Goal: Transaction & Acquisition: Purchase product/service

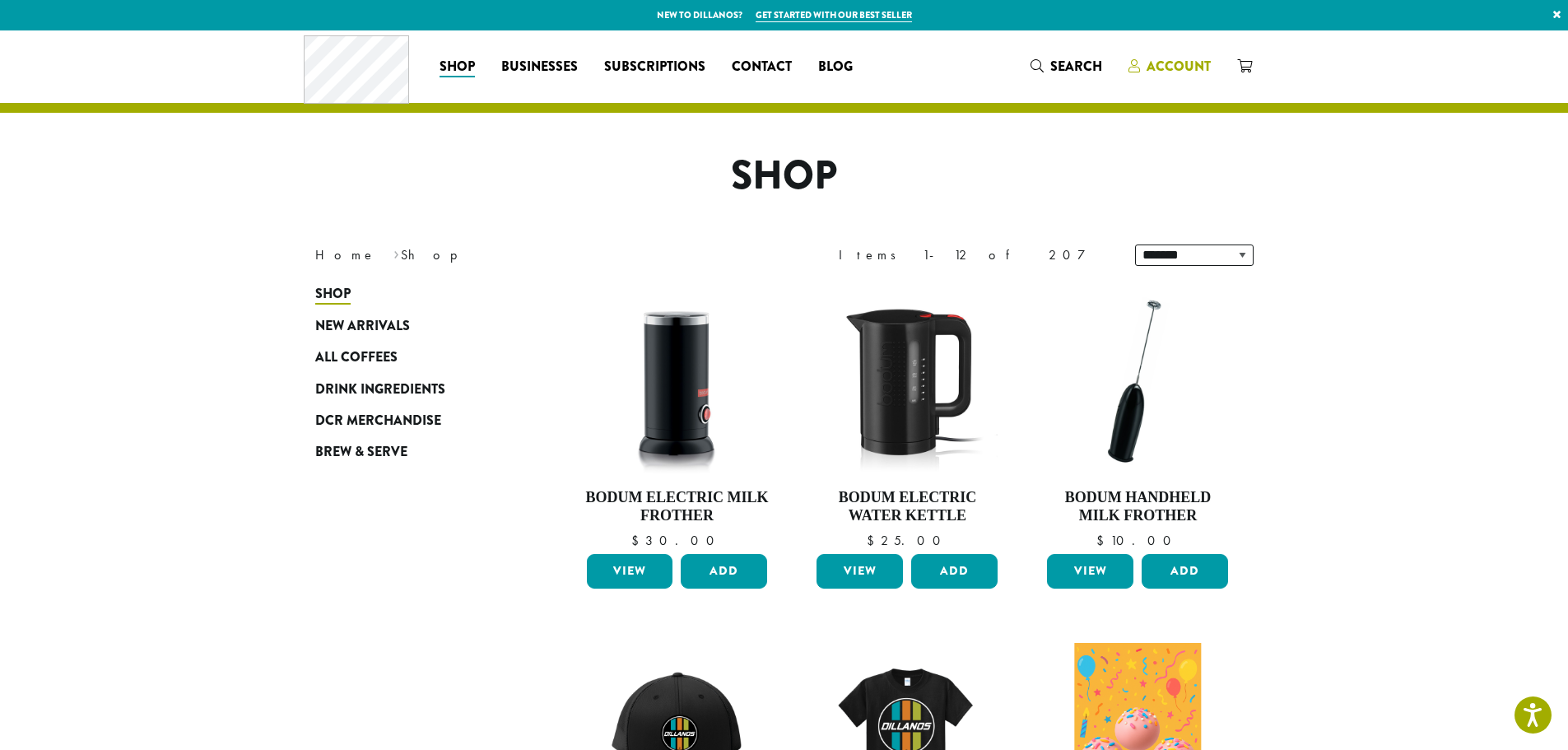
click at [1169, 70] on span "Account" at bounding box center [1179, 66] width 64 height 19
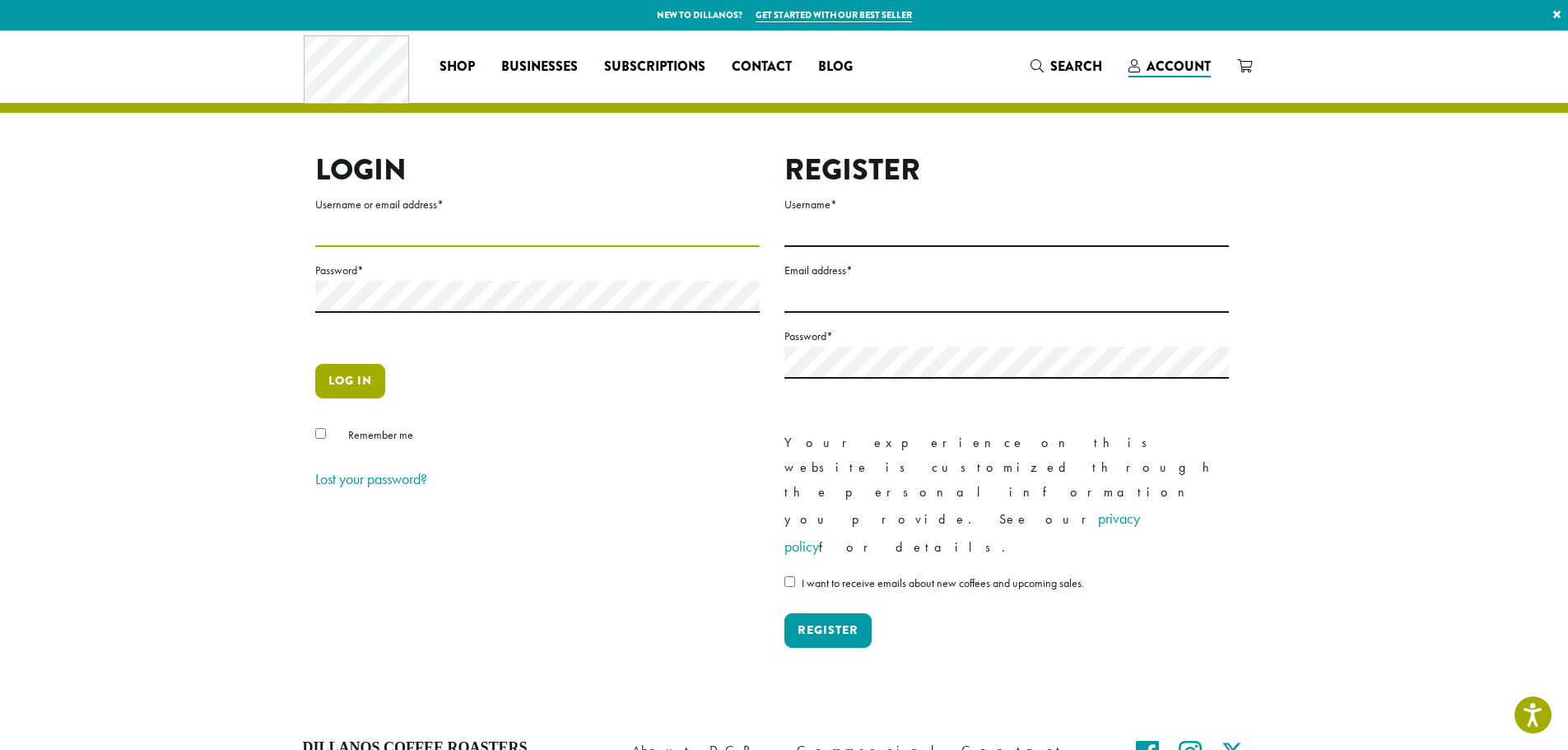
type input "**********"
click at [367, 388] on button "Log in" at bounding box center [350, 381] width 70 height 35
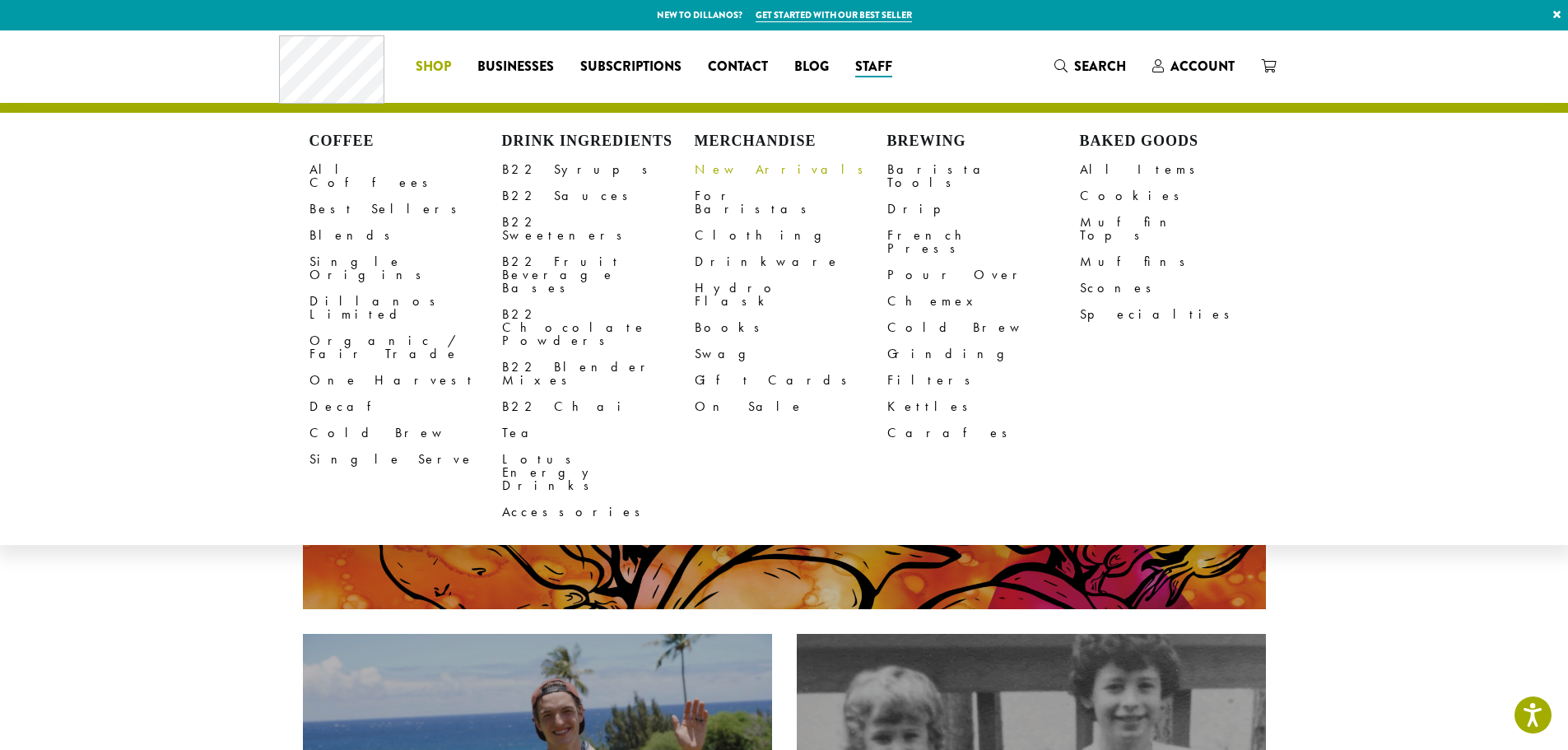
click at [720, 170] on link "New Arrivals" at bounding box center [791, 169] width 193 height 27
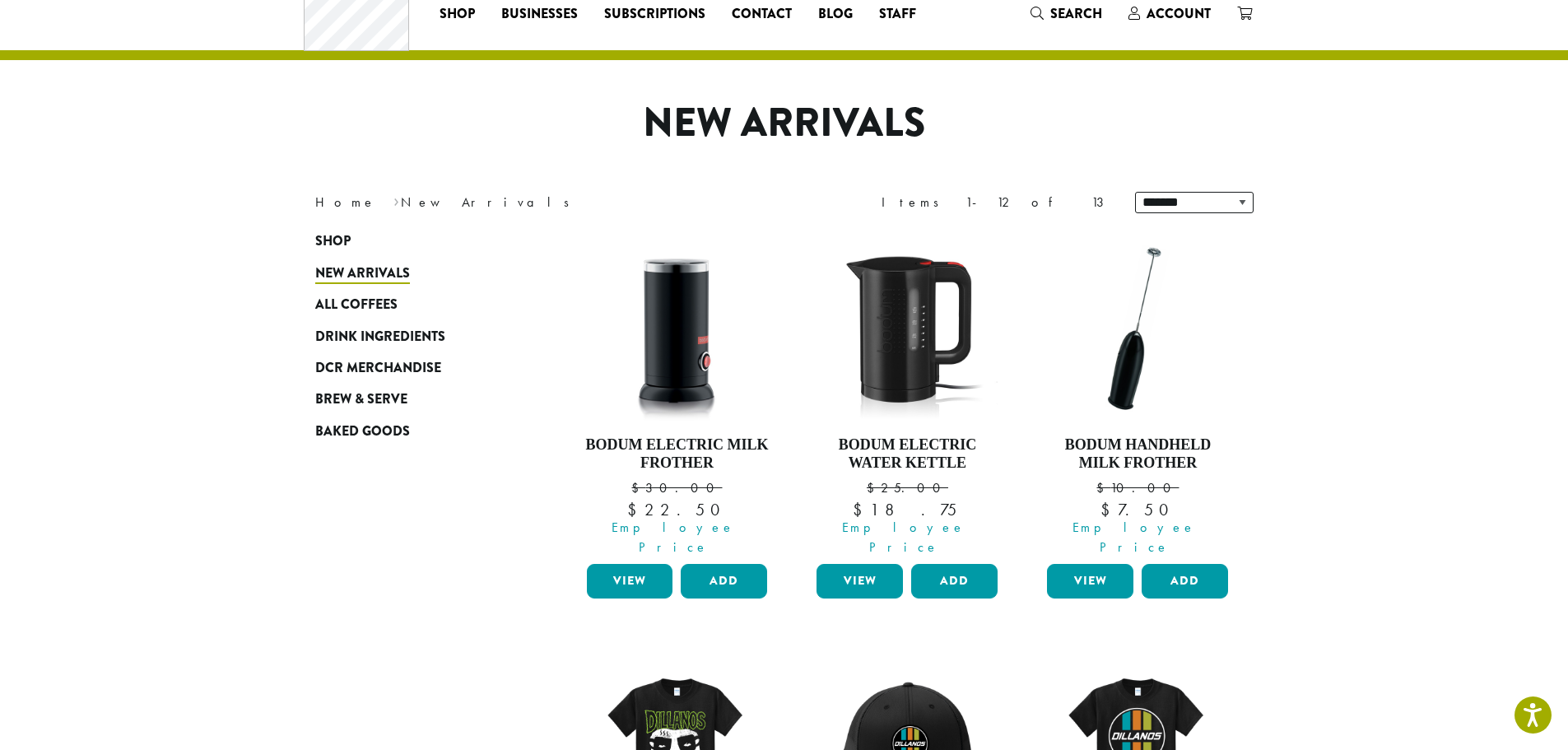
scroll to position [82, 0]
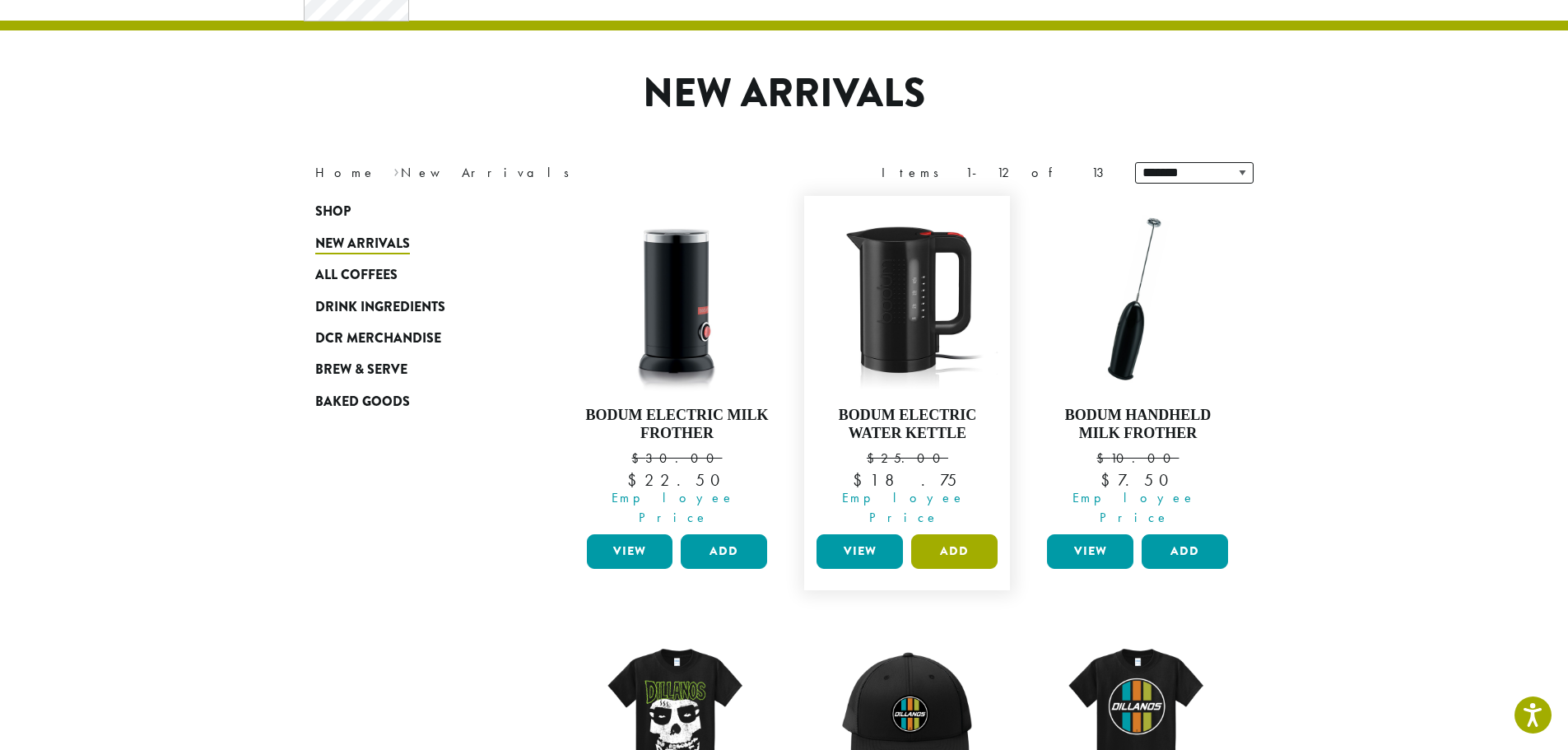
click at [952, 534] on button "Add" at bounding box center [955, 552] width 87 height 35
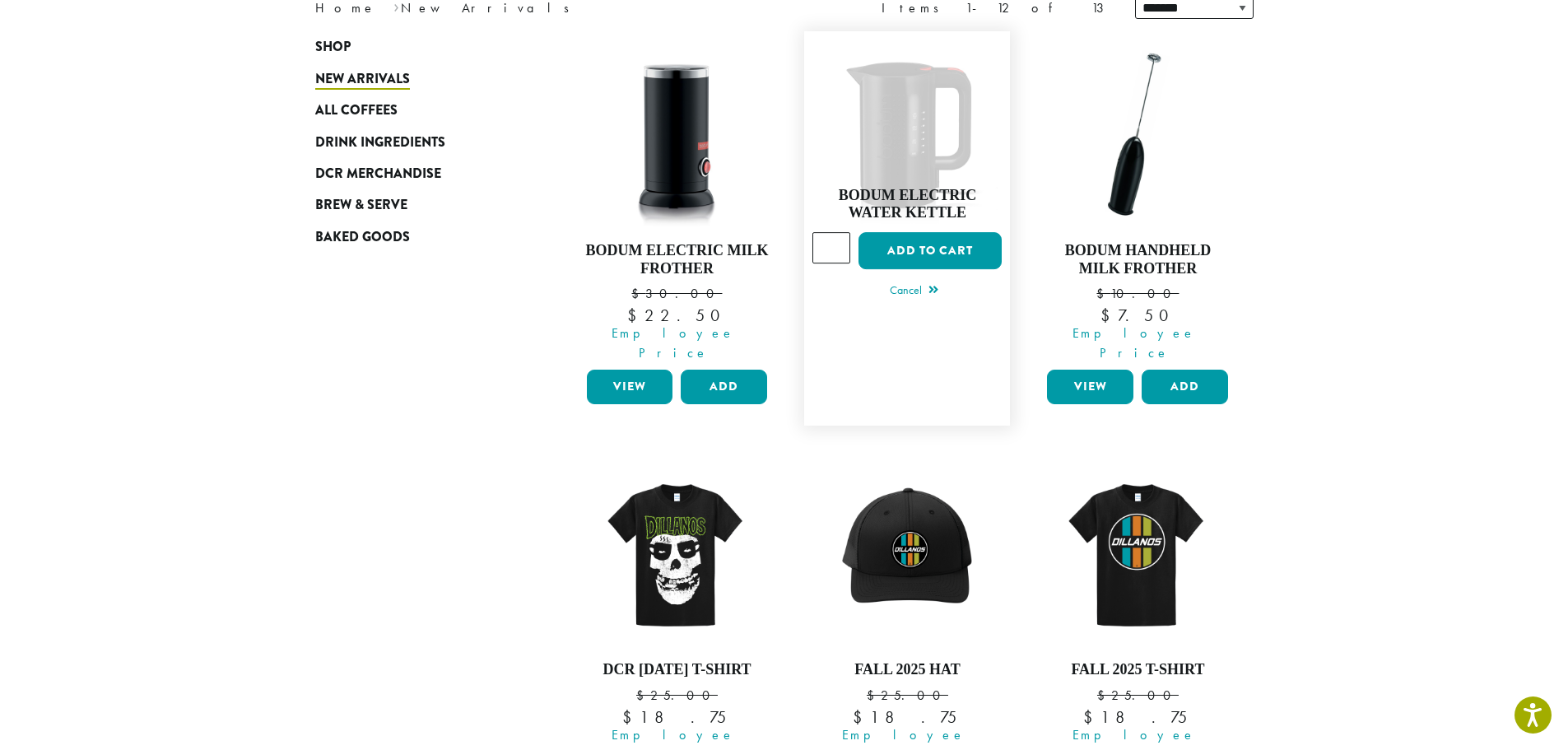
scroll to position [0, 0]
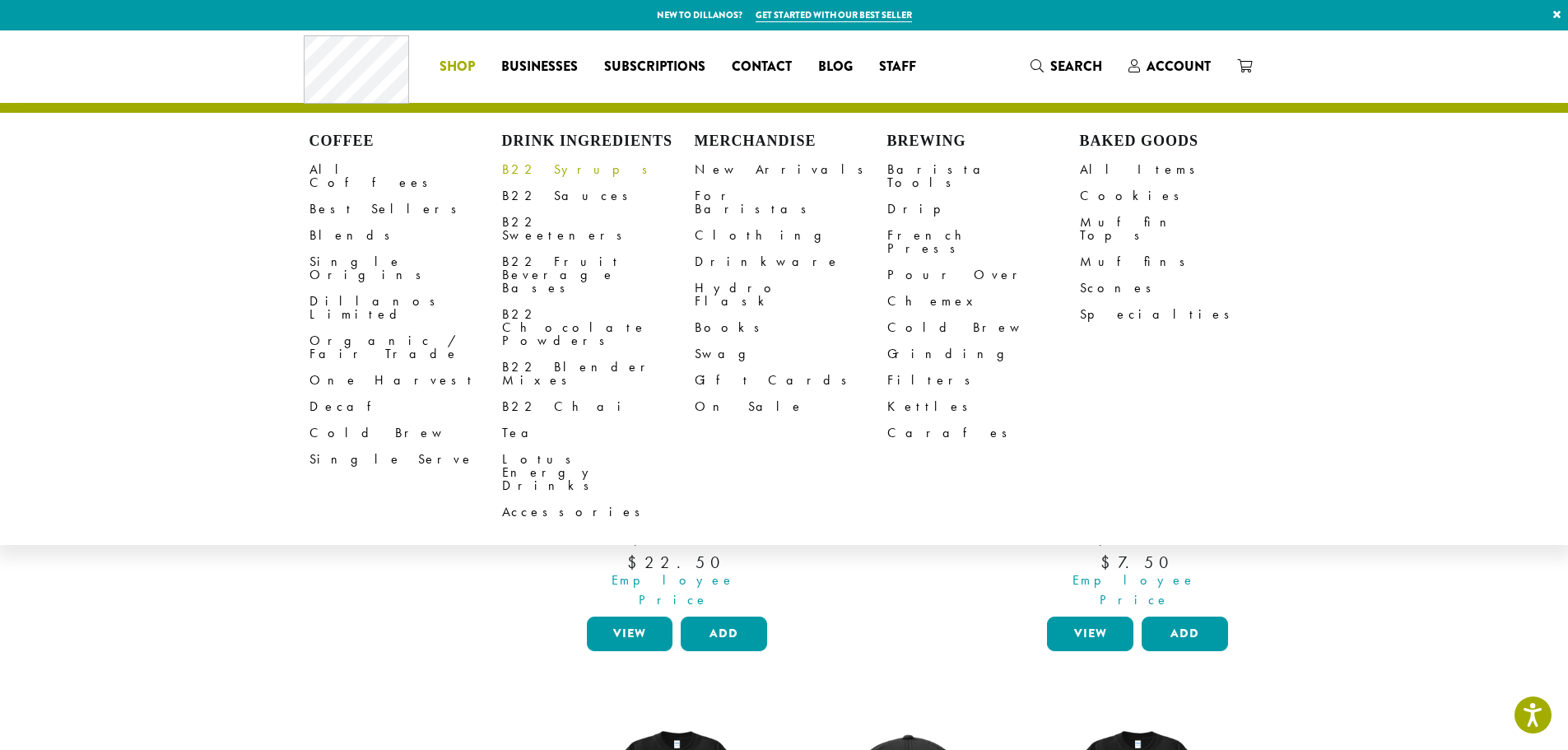
click at [543, 169] on link "B22 Syrups" at bounding box center [598, 169] width 193 height 27
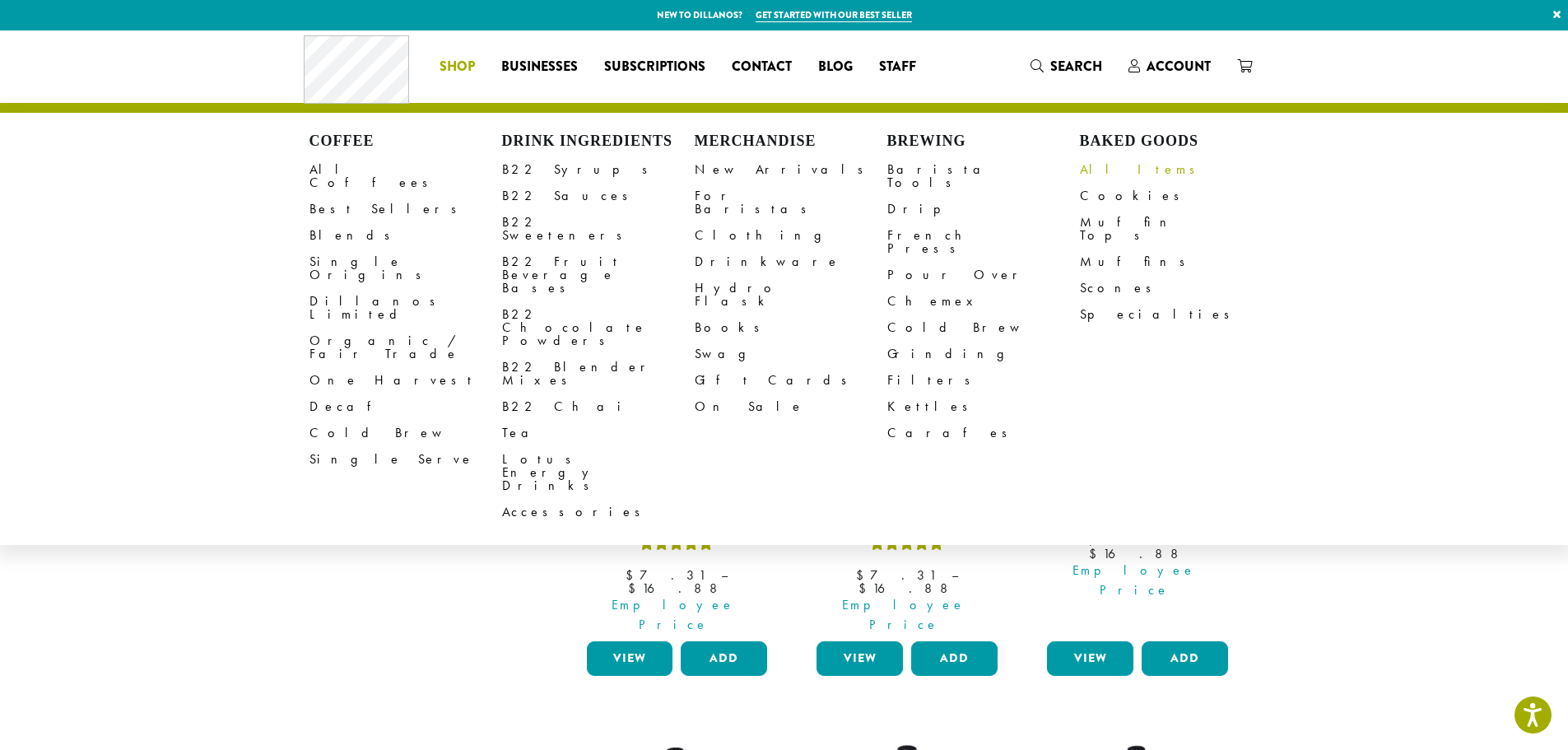
click at [1096, 170] on link "All Items" at bounding box center [1176, 169] width 193 height 27
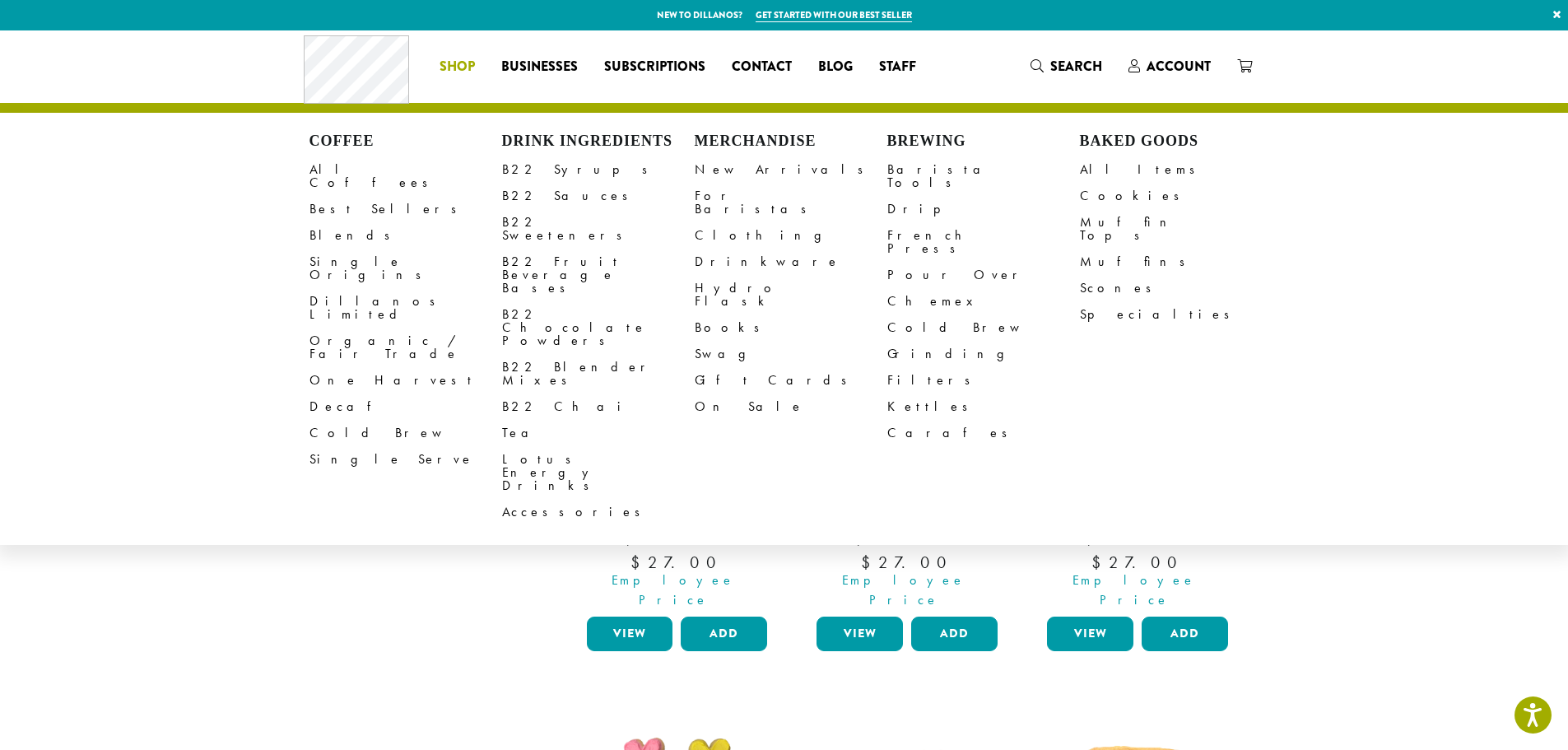
click at [458, 63] on span "Shop" at bounding box center [457, 67] width 36 height 21
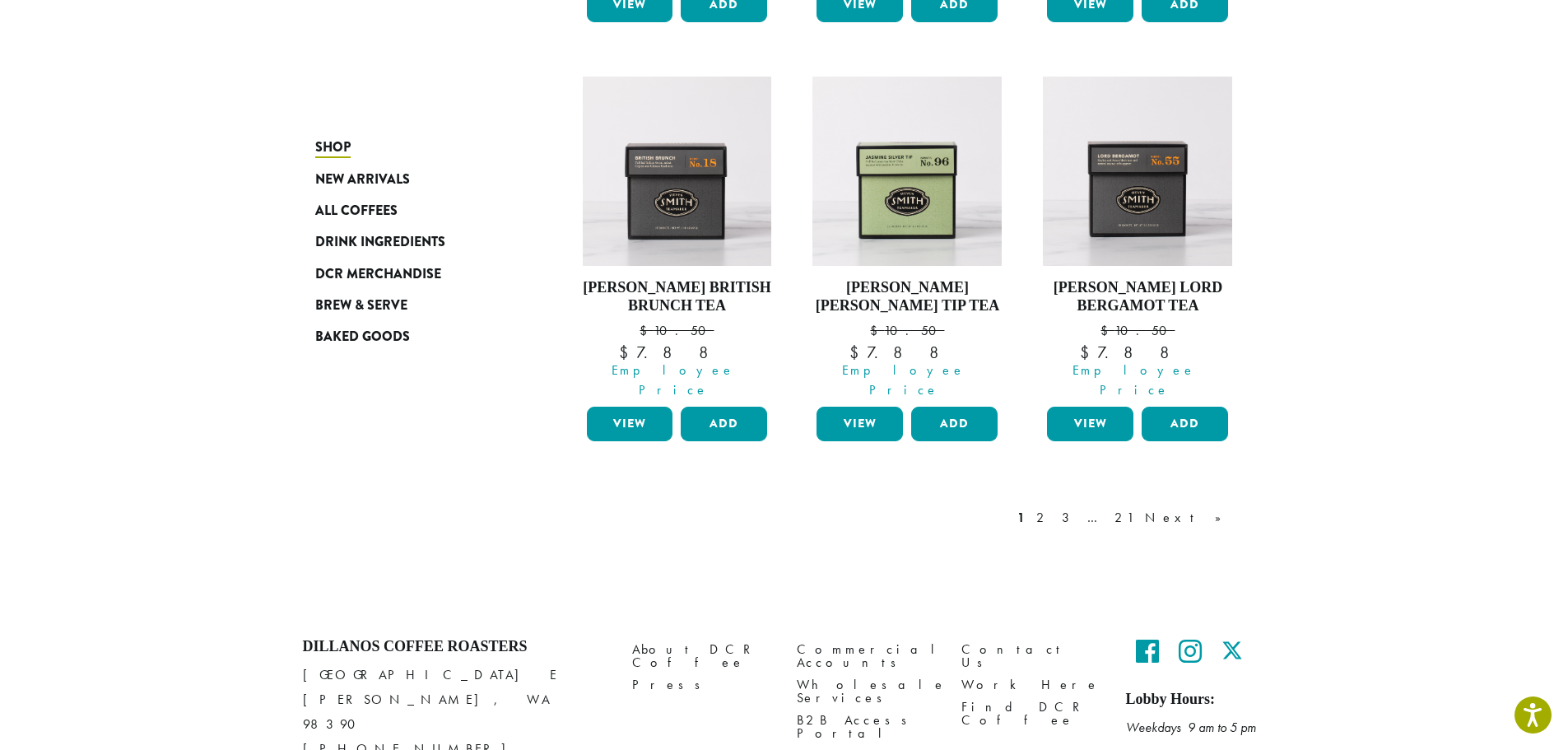
scroll to position [1462, 0]
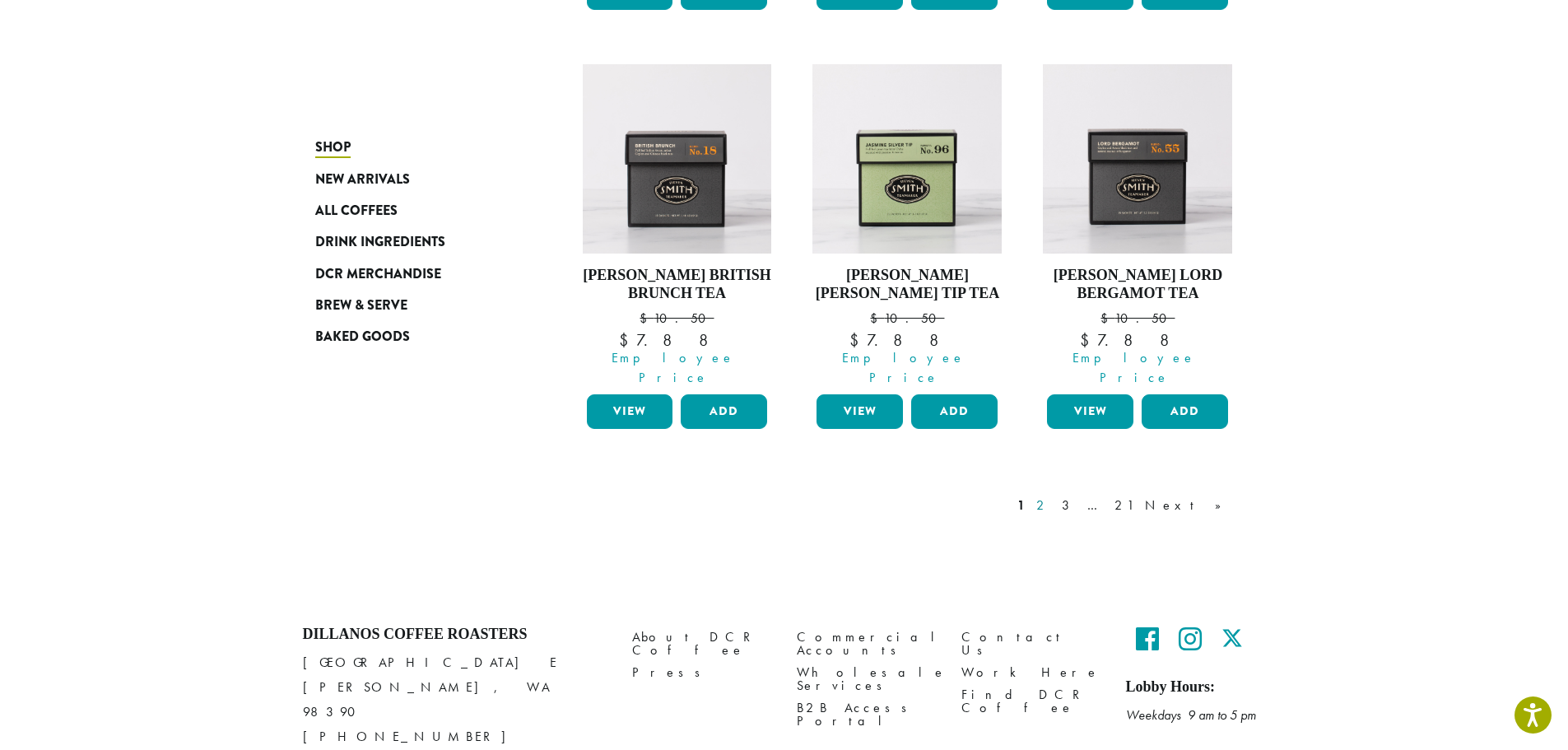
click at [1054, 496] on link "2" at bounding box center [1043, 506] width 21 height 20
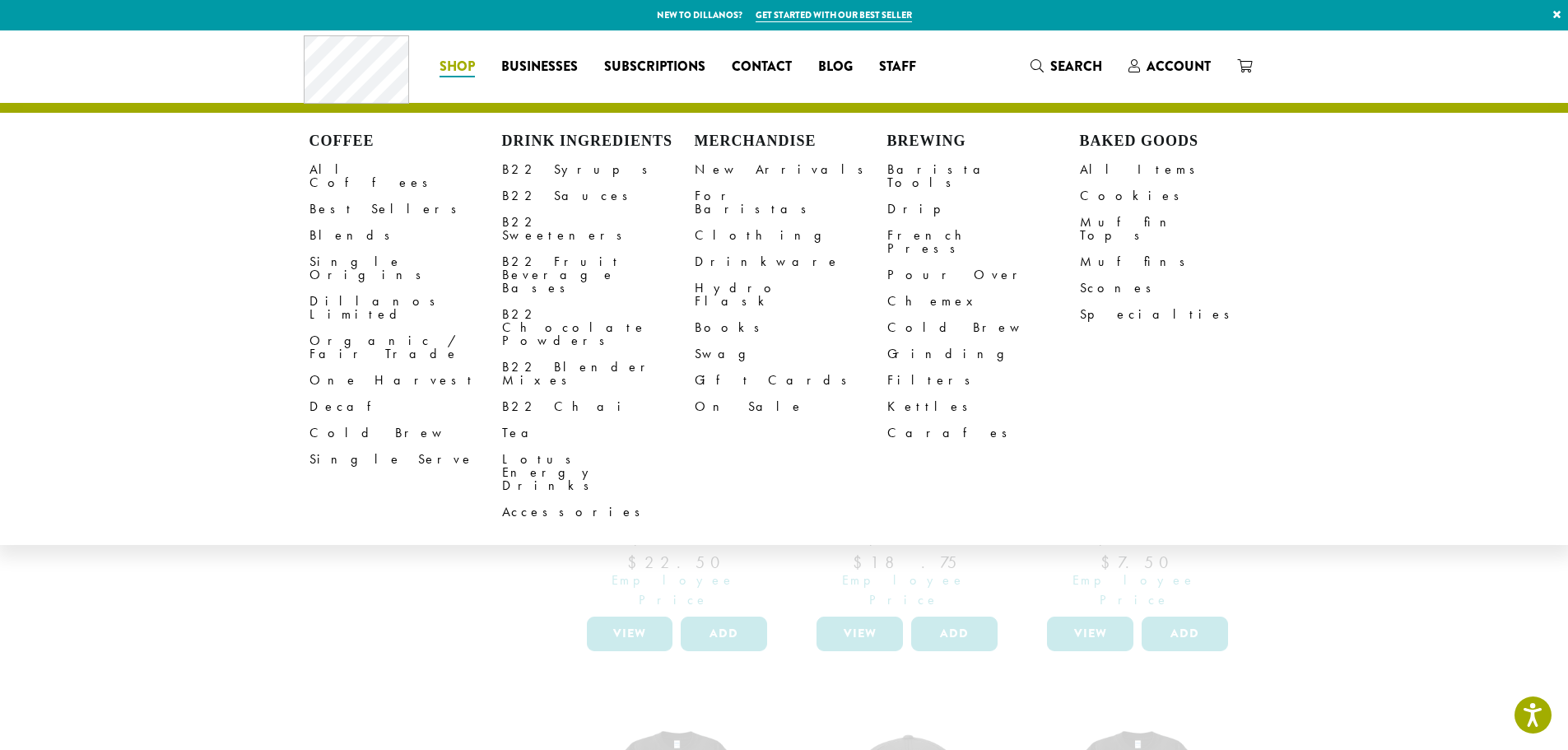
click at [459, 63] on li "Coffee All Coffees Best Sellers Blends Single Origins Dillanos Limited Organic …" at bounding box center [457, 67] width 62 height 27
click at [743, 166] on link "New Arrivals" at bounding box center [791, 169] width 193 height 27
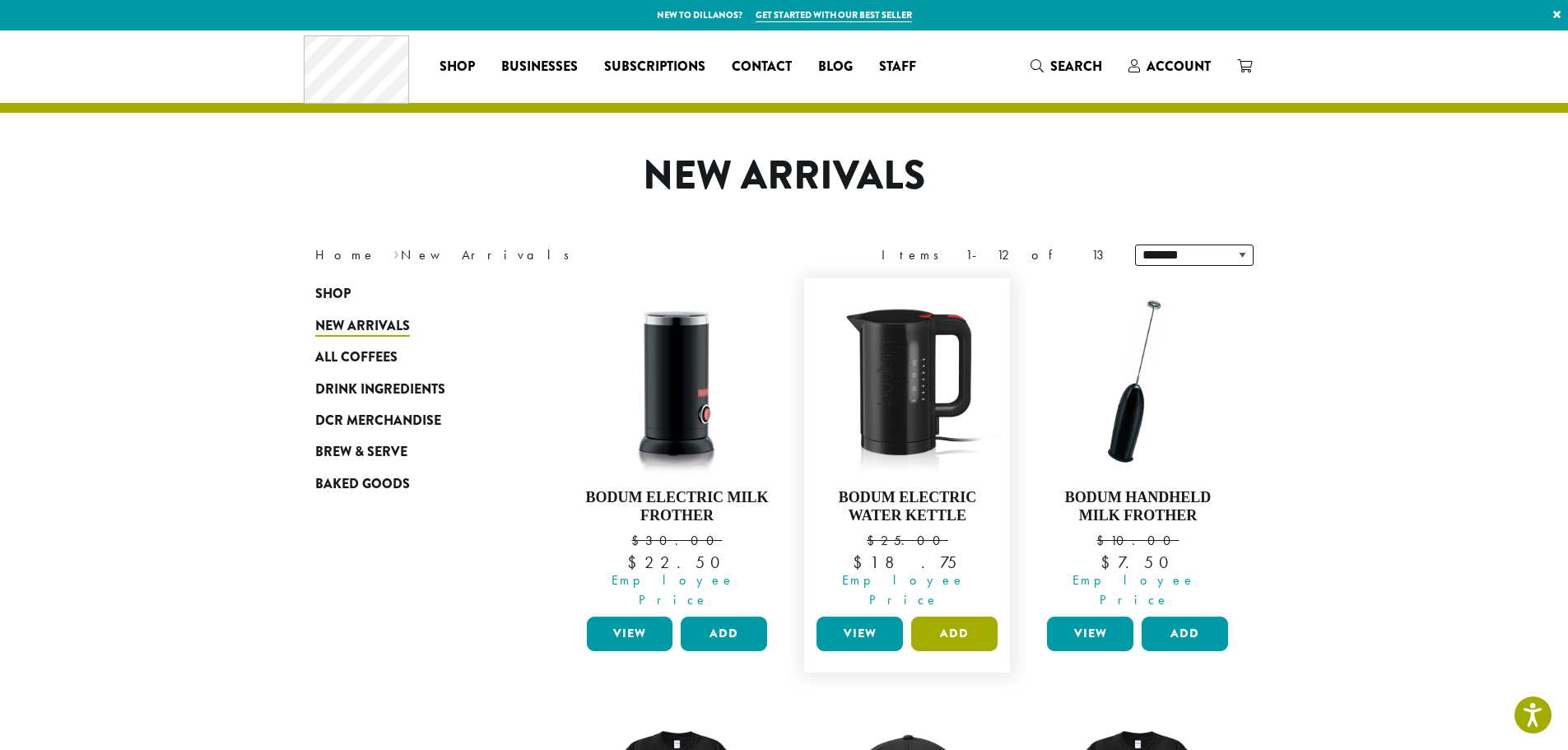
click at [974, 616] on button "Add" at bounding box center [955, 634] width 87 height 35
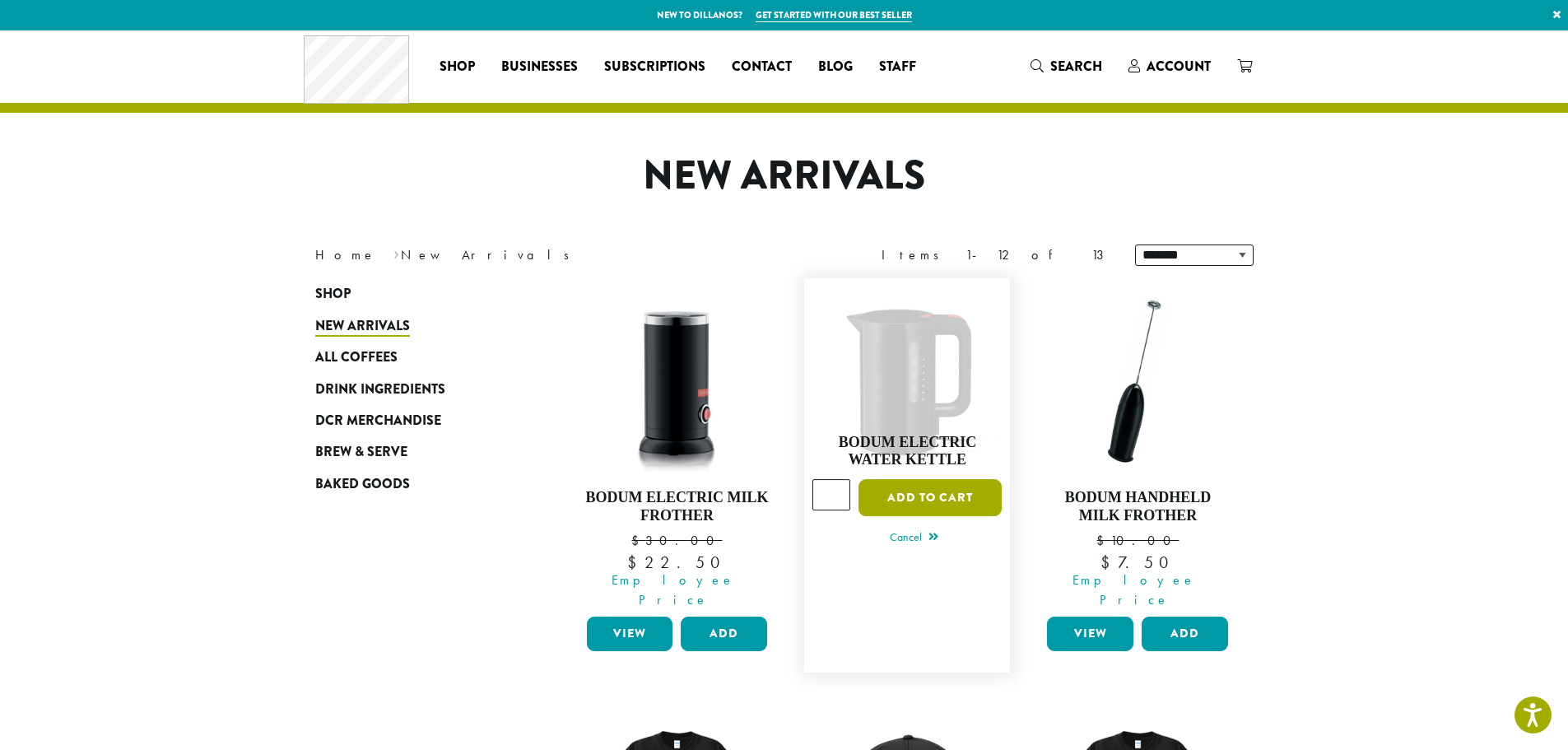
click at [965, 493] on button "Add to cart" at bounding box center [930, 498] width 144 height 38
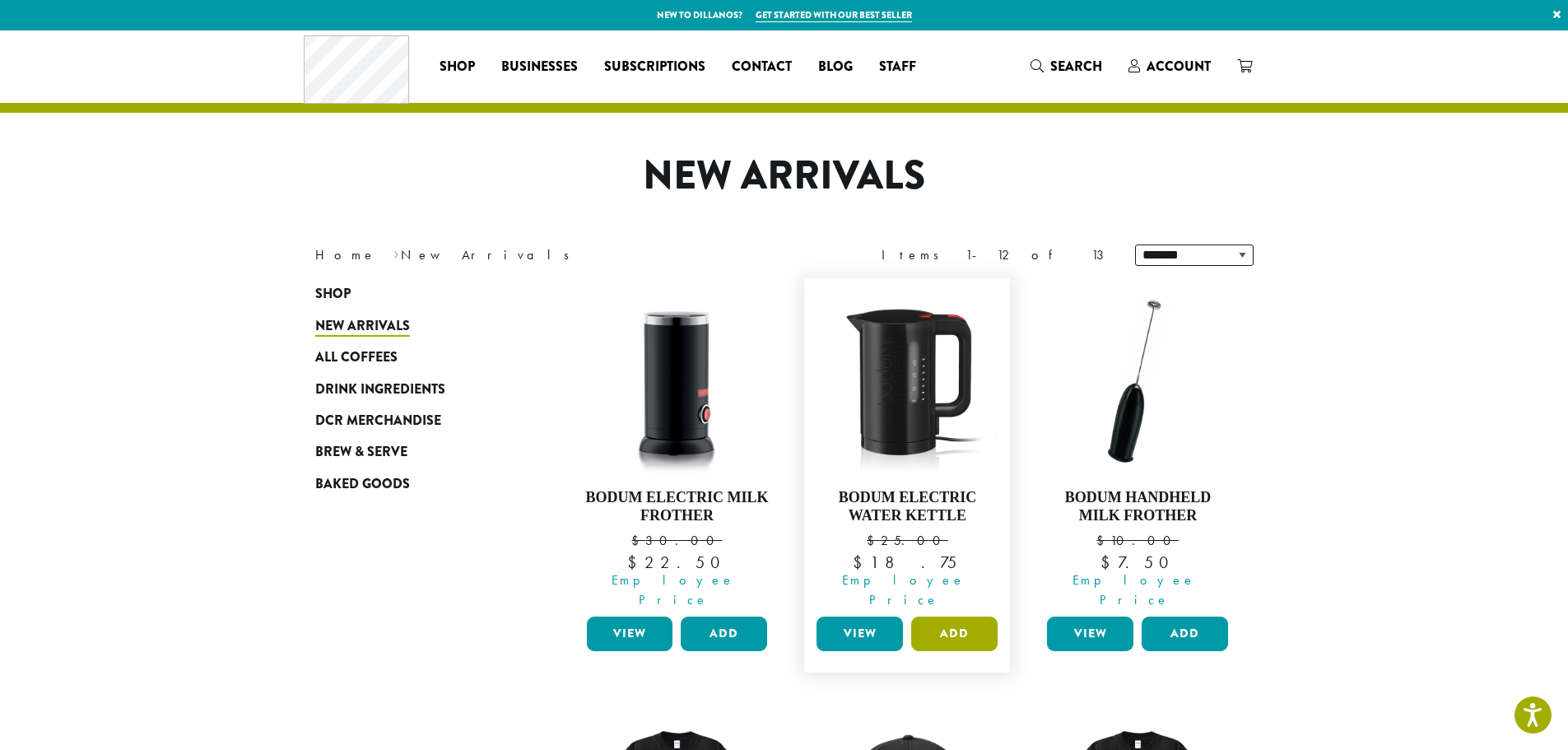
click at [950, 616] on button "Add" at bounding box center [955, 634] width 87 height 35
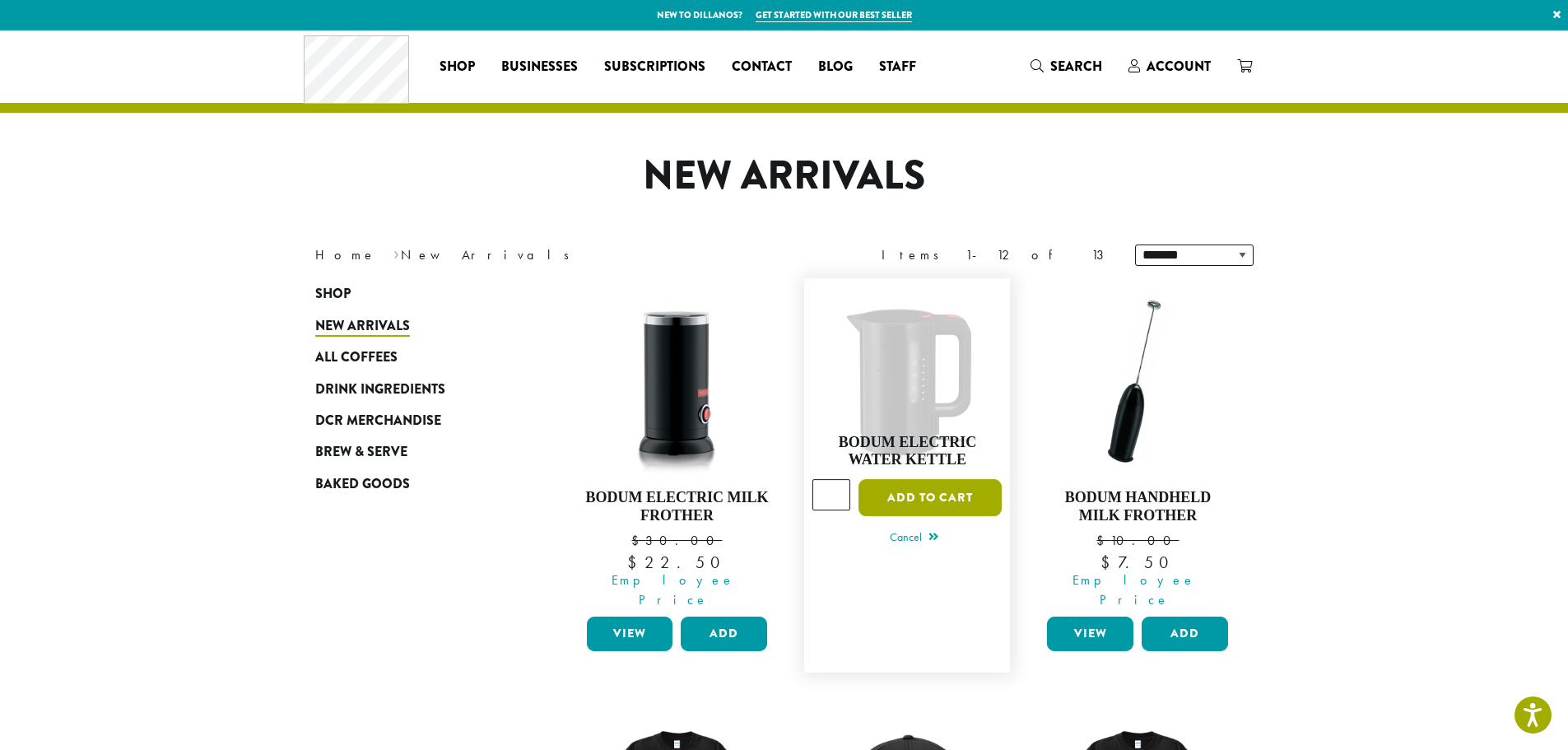
click at [951, 493] on button "Add to cart" at bounding box center [930, 498] width 144 height 38
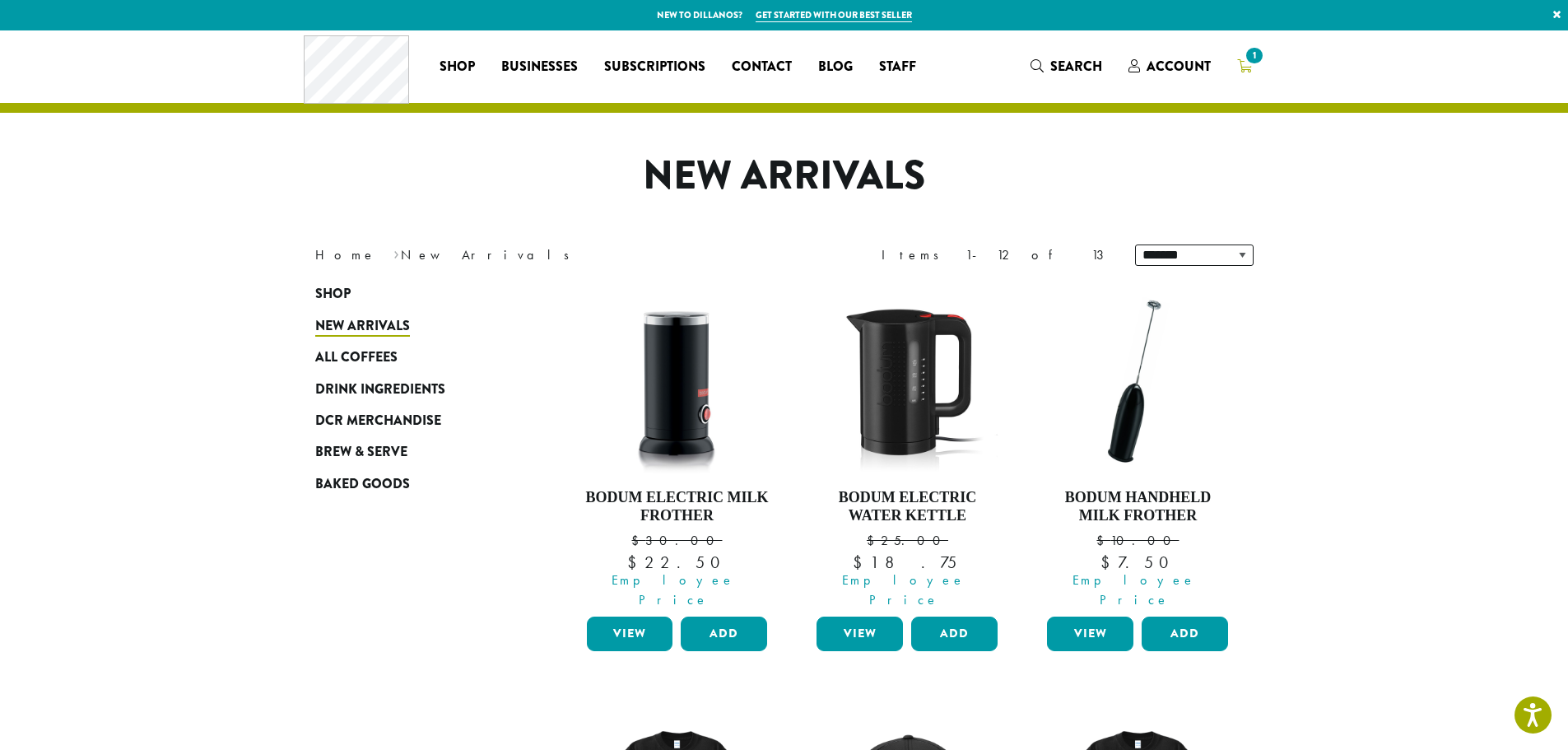
click at [1251, 62] on span "1" at bounding box center [1254, 56] width 22 height 22
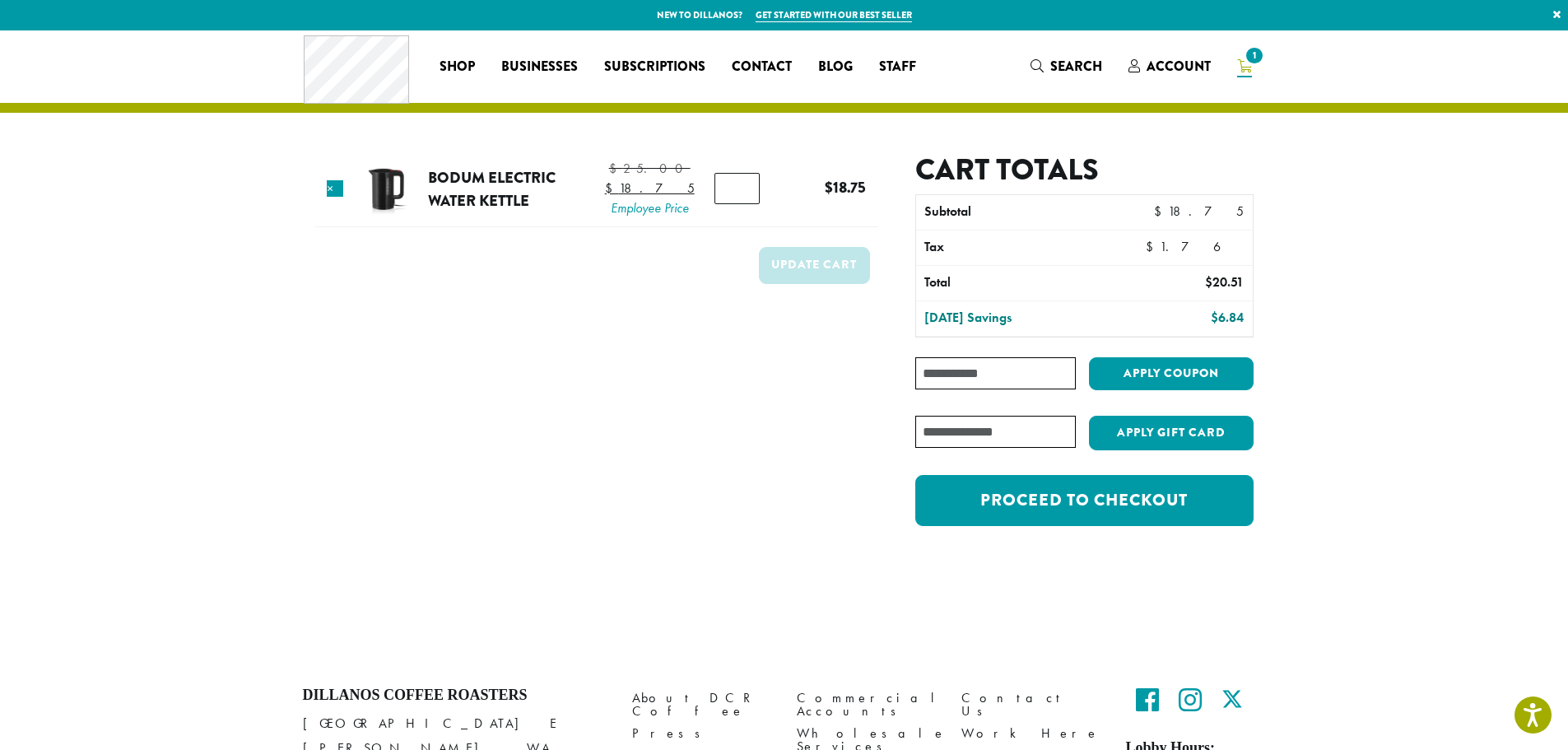
click at [962, 378] on input "Coupon:" at bounding box center [995, 373] width 160 height 32
type input "**********"
click at [1131, 374] on button "Apply coupon" at bounding box center [1171, 374] width 165 height 34
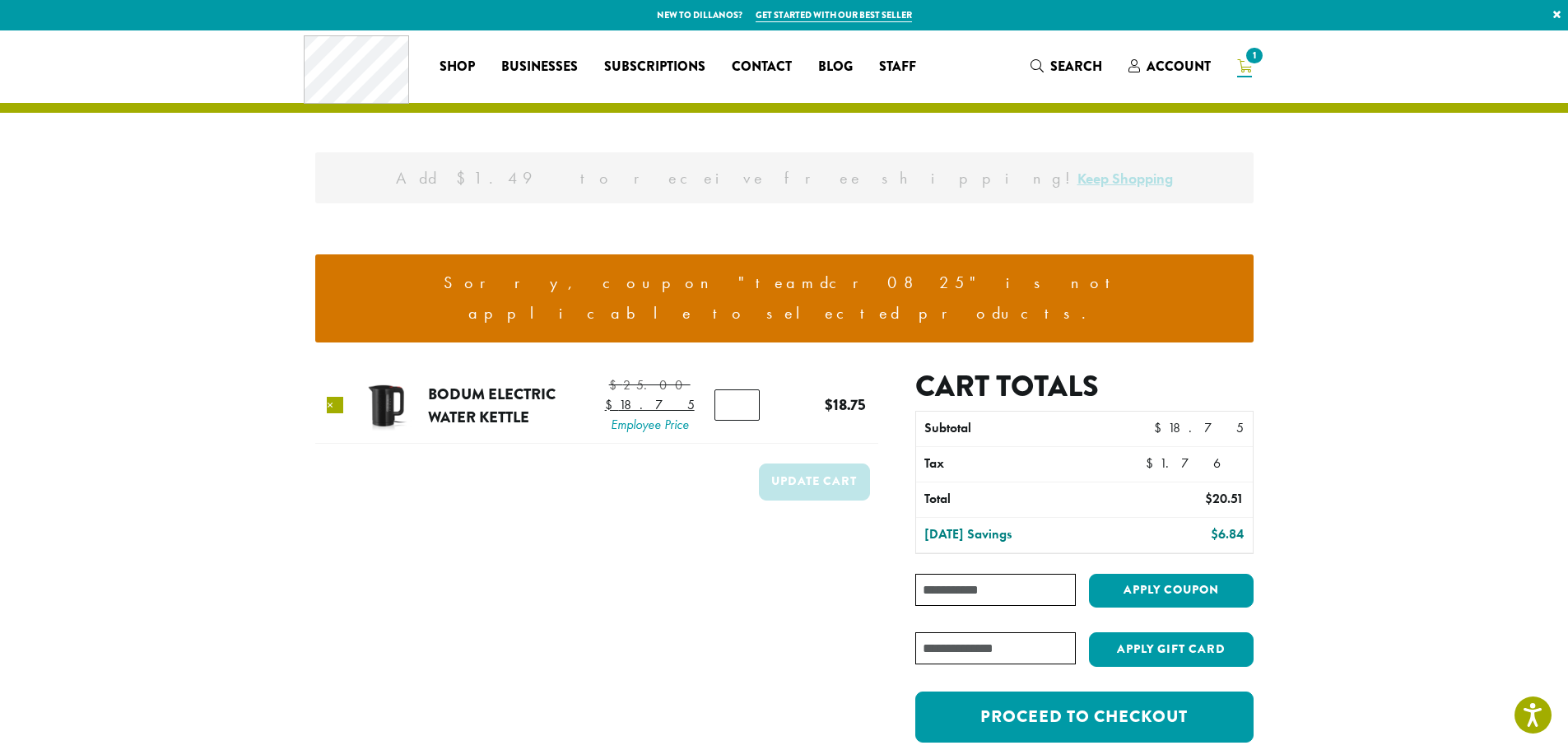
click at [339, 397] on link "×" at bounding box center [336, 405] width 16 height 16
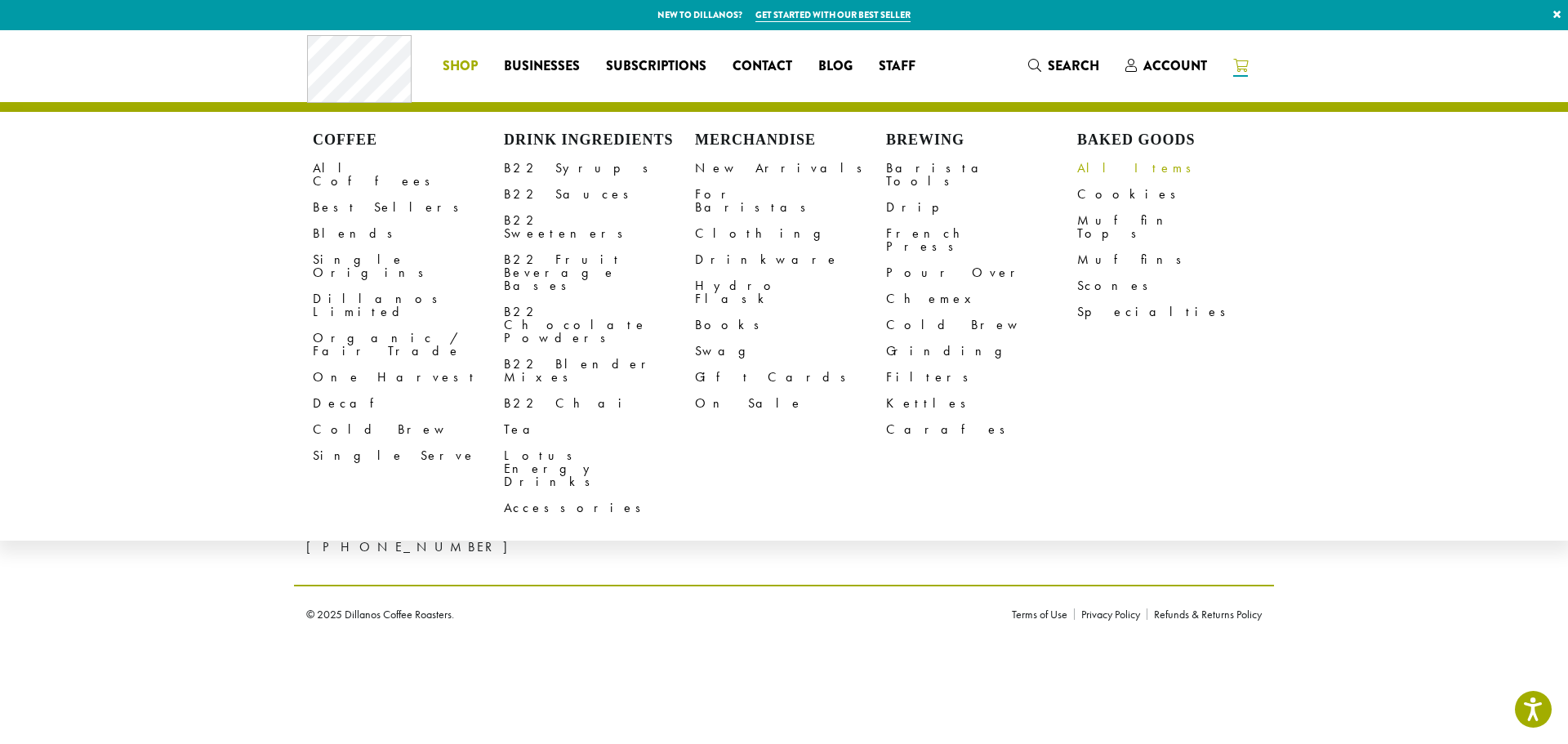
click at [1102, 169] on link "All Items" at bounding box center [1173, 168] width 191 height 26
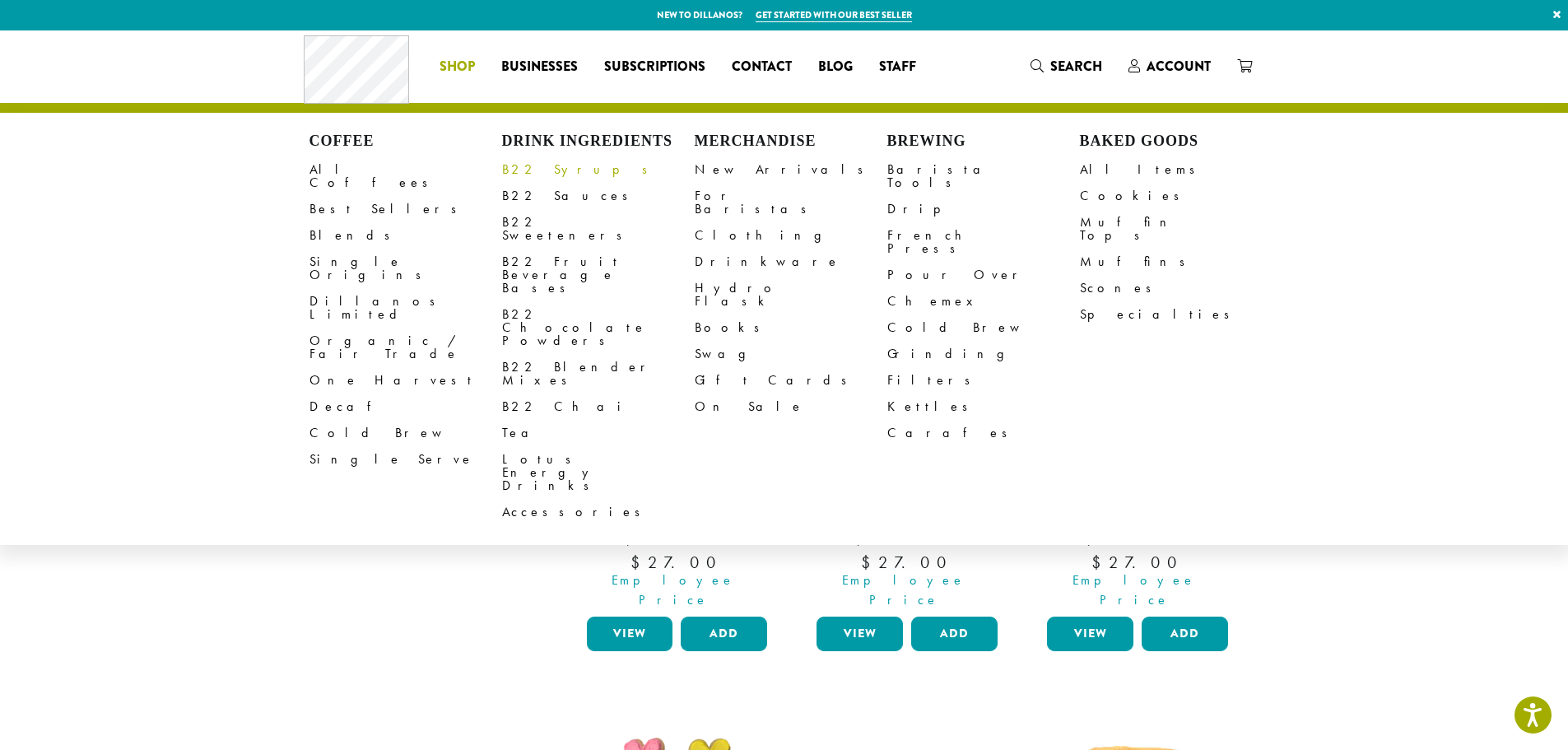
click at [543, 170] on link "B22 Syrups" at bounding box center [598, 169] width 193 height 27
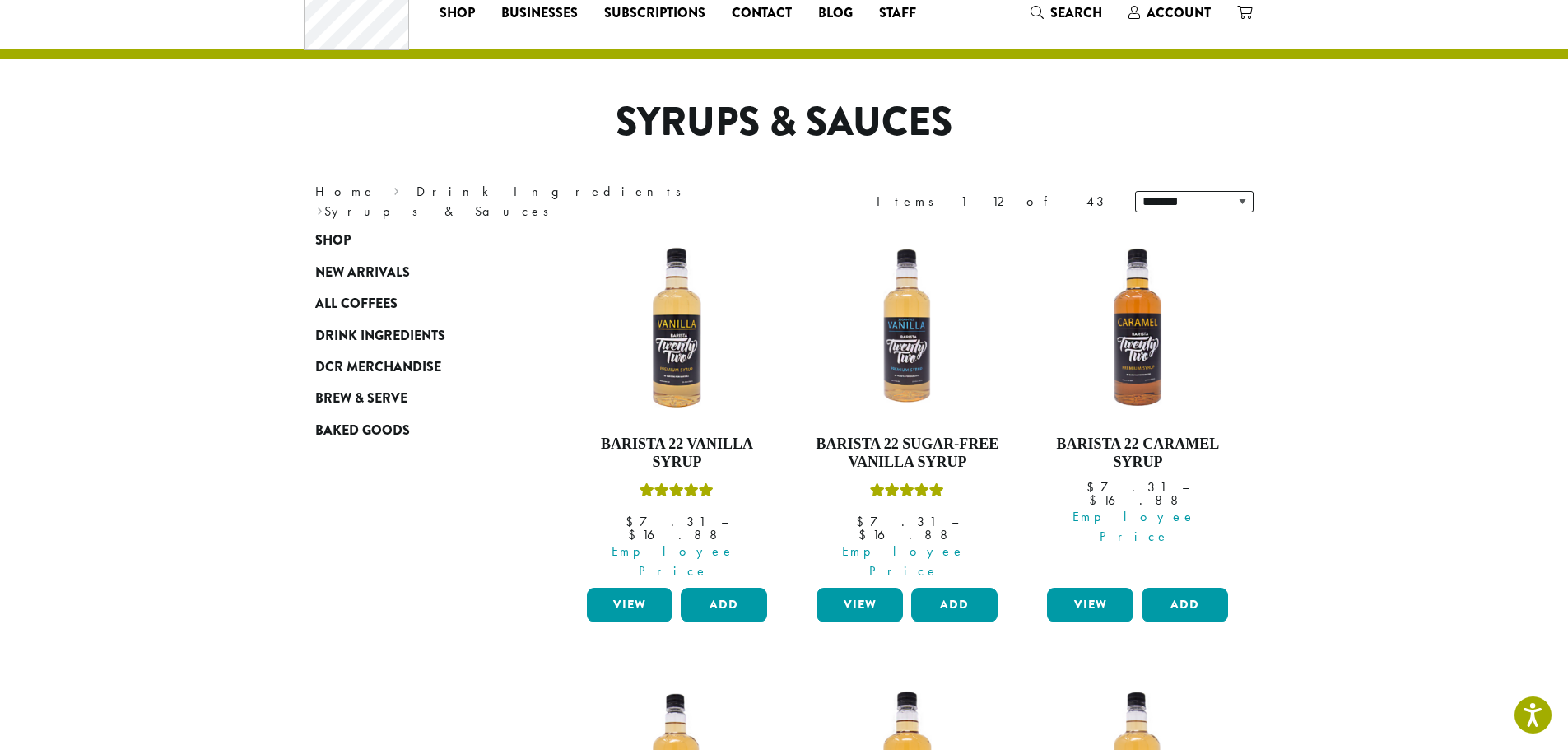
scroll to position [82, 0]
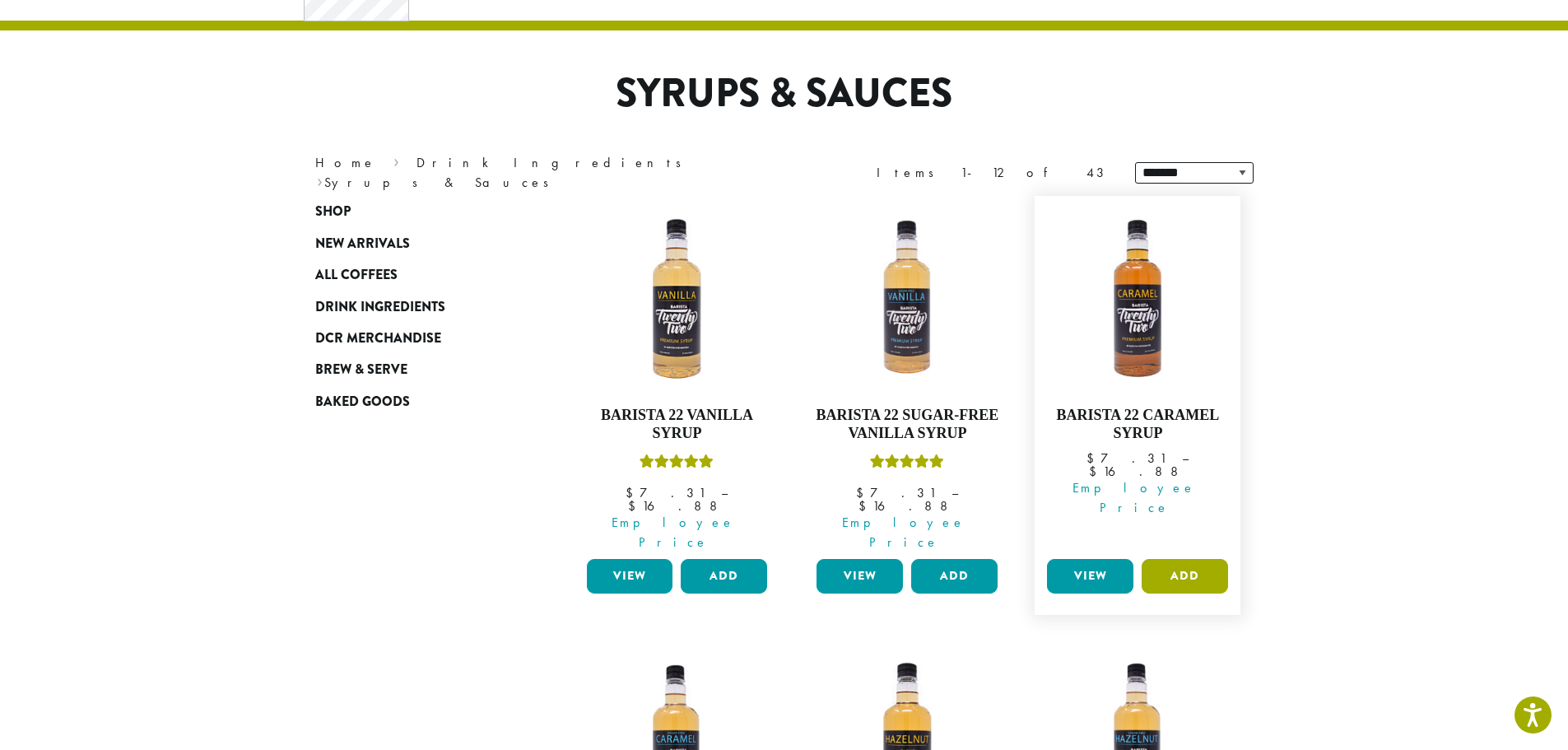
click at [1182, 559] on button "Add" at bounding box center [1185, 576] width 87 height 35
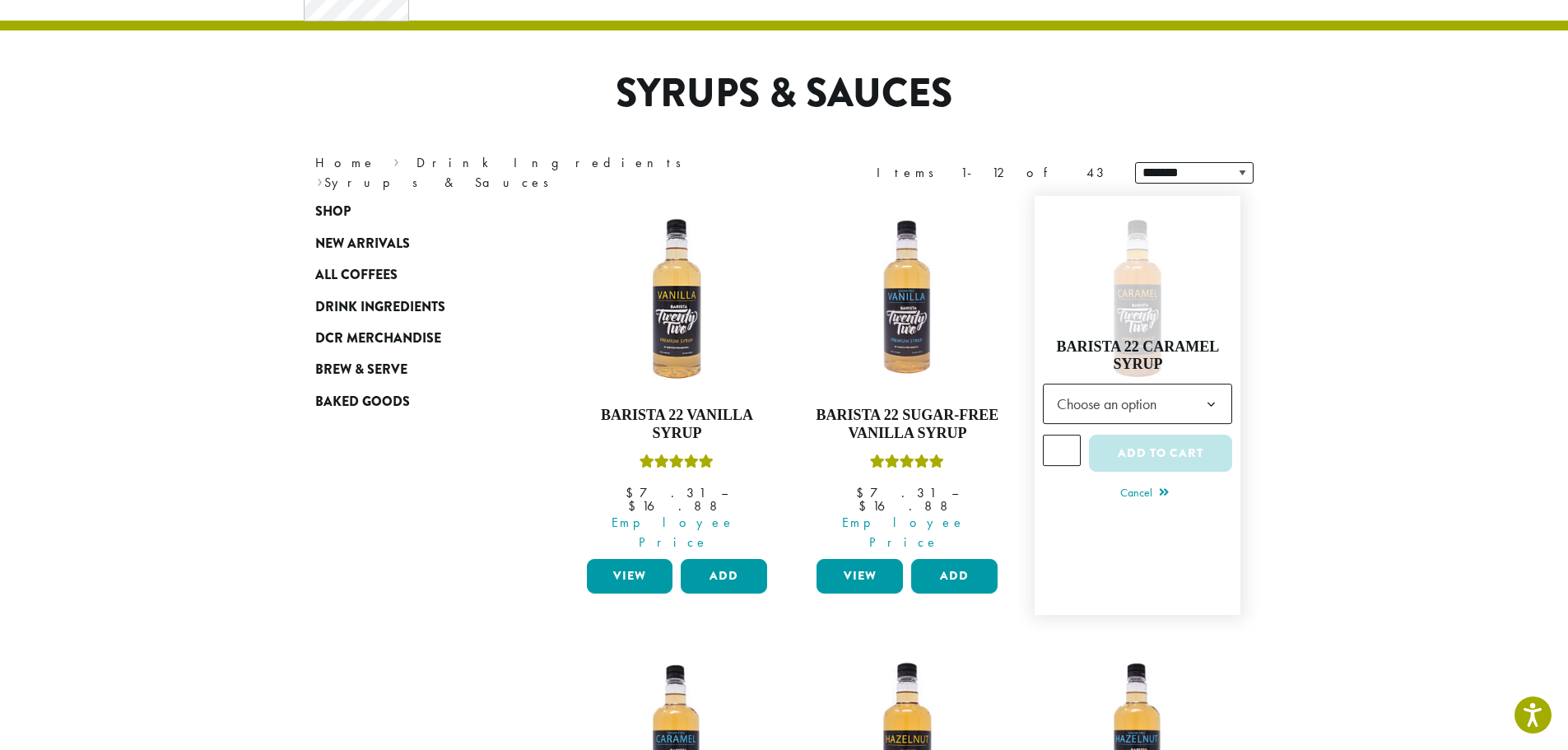
click at [1201, 386] on b at bounding box center [1211, 405] width 40 height 40
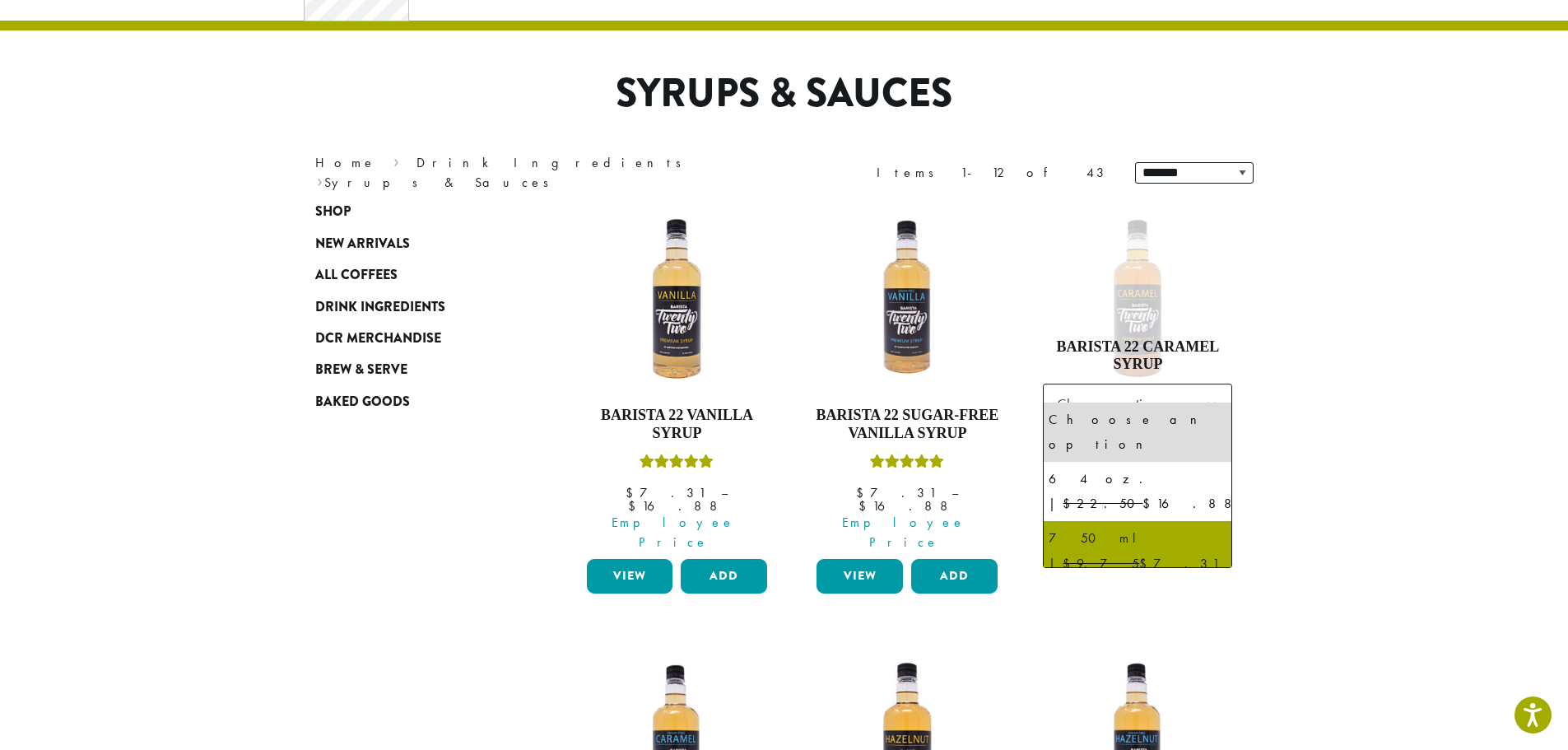
select select "******"
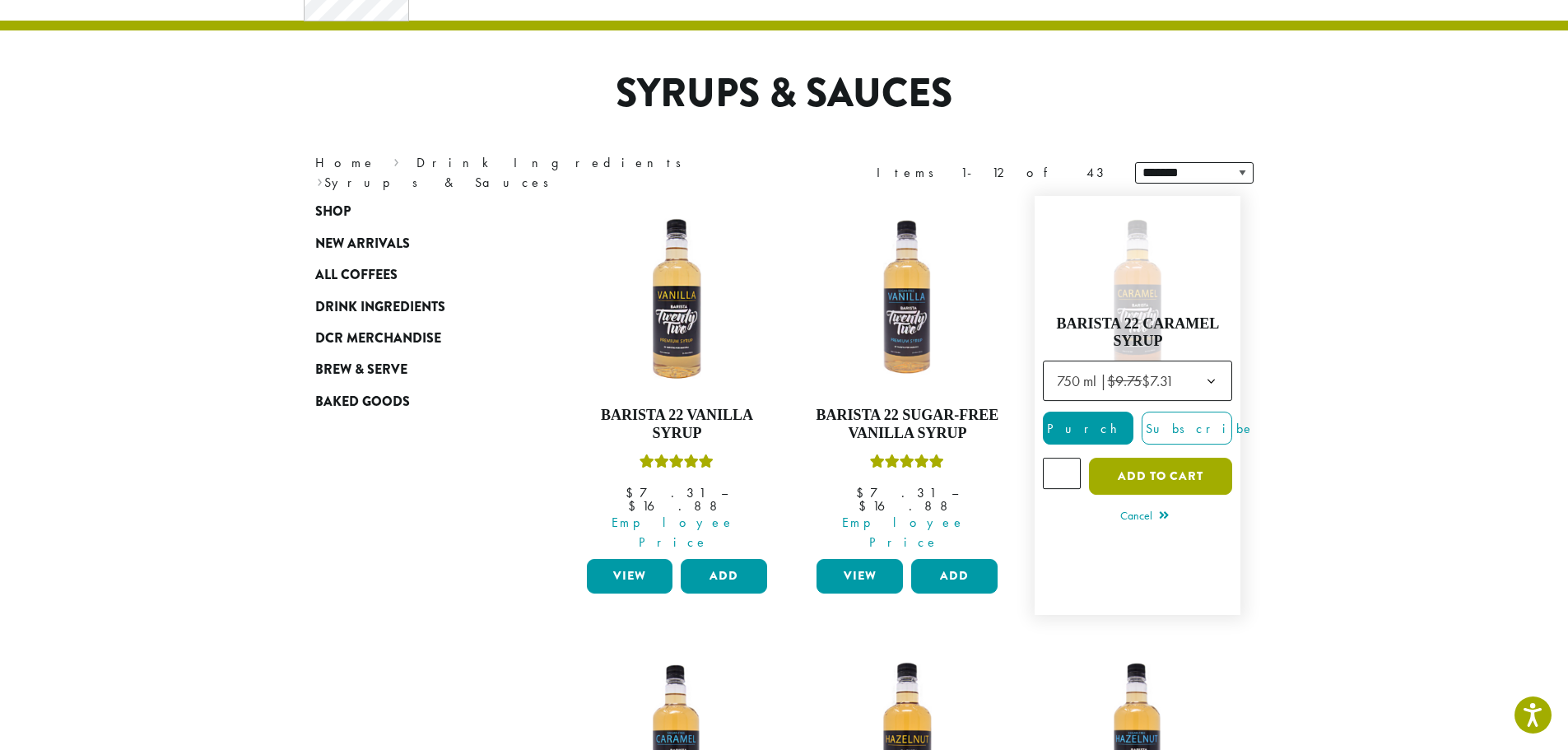
click at [1179, 470] on button "Add to cart" at bounding box center [1160, 477] width 144 height 38
click at [1189, 470] on button "Add to cart" at bounding box center [1160, 477] width 144 height 38
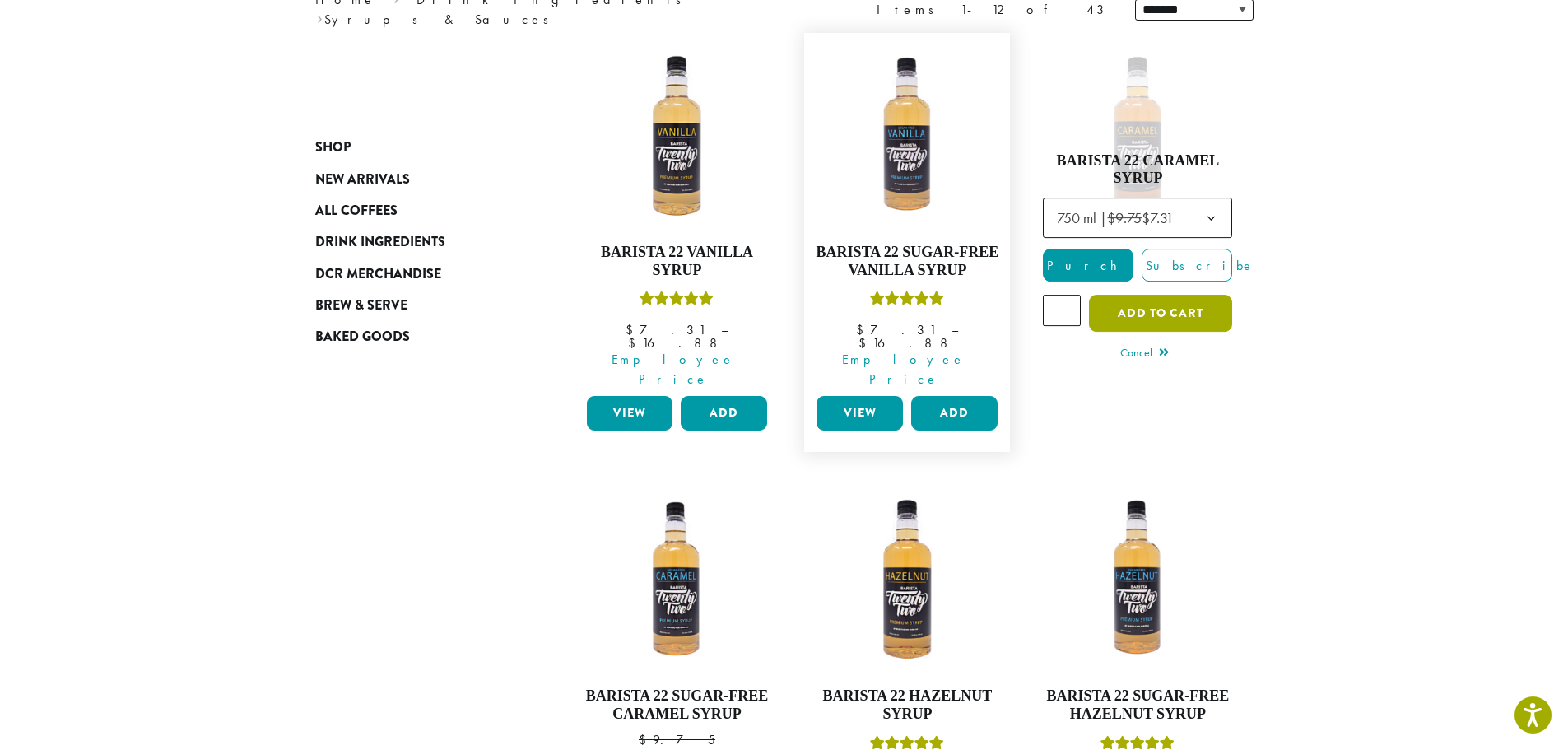
scroll to position [247, 0]
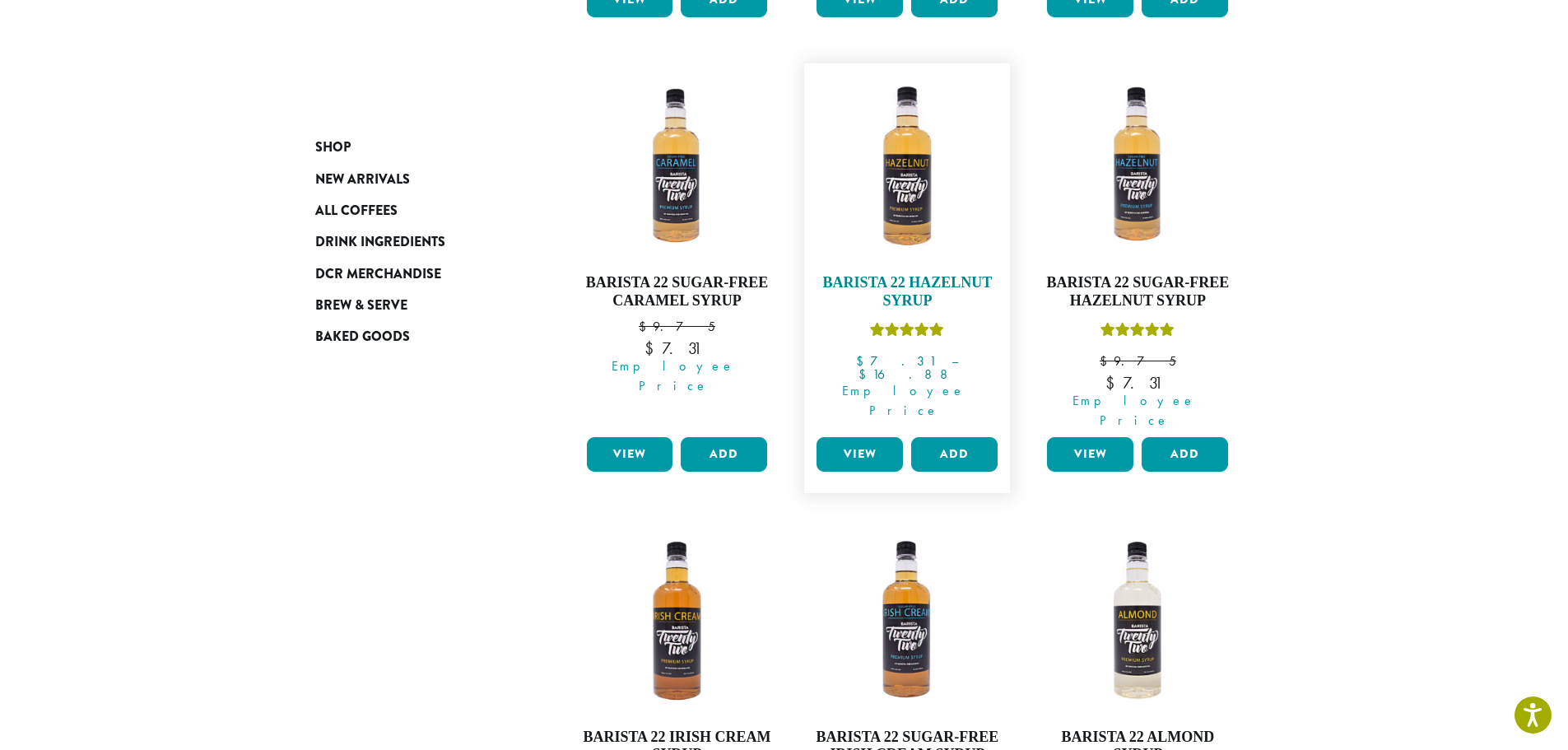
scroll to position [572, 0]
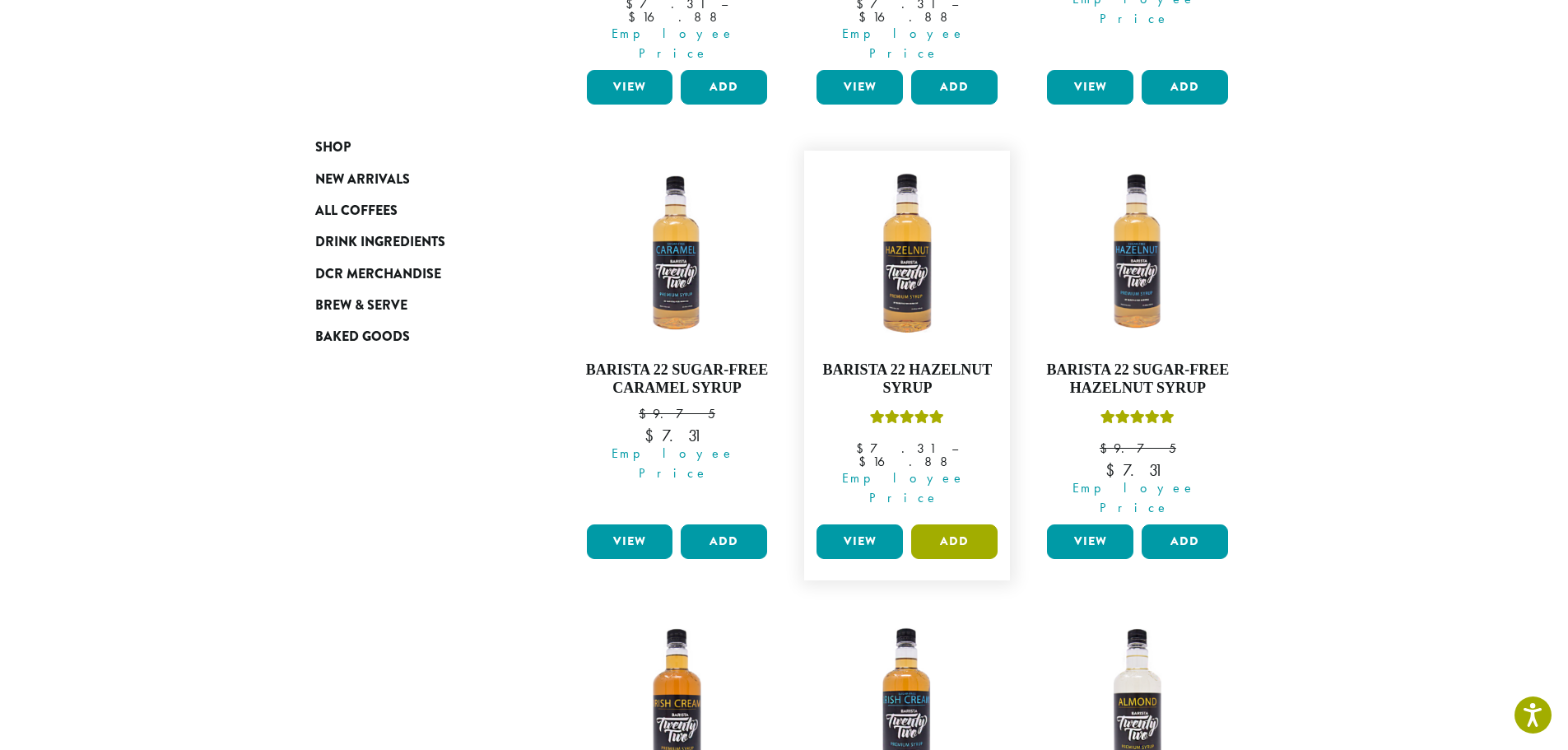
click at [944, 525] on button "Add" at bounding box center [955, 542] width 87 height 35
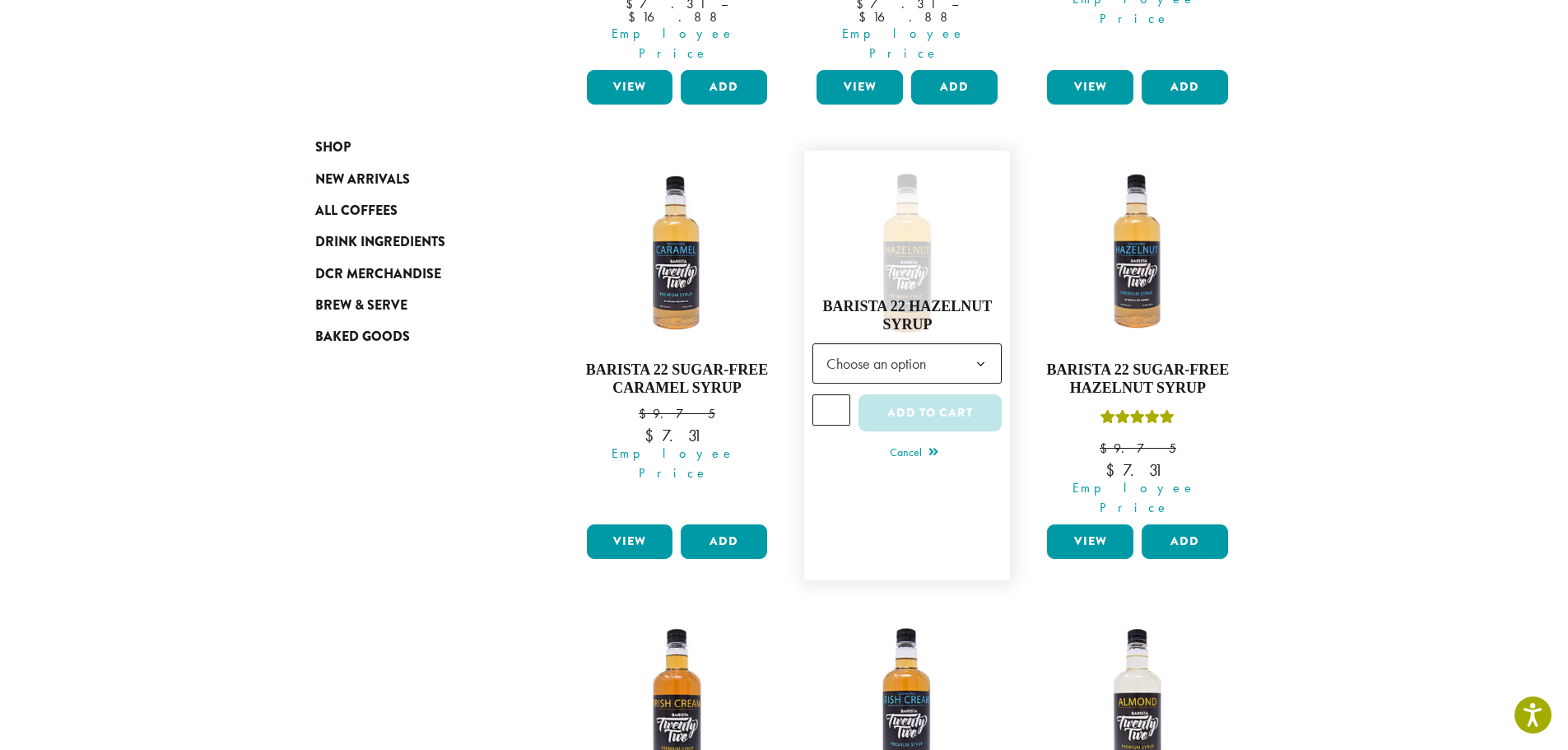
click at [832, 394] on input "*" at bounding box center [831, 410] width 37 height 31
click at [898, 348] on span "Choose an option" at bounding box center [881, 363] width 123 height 32
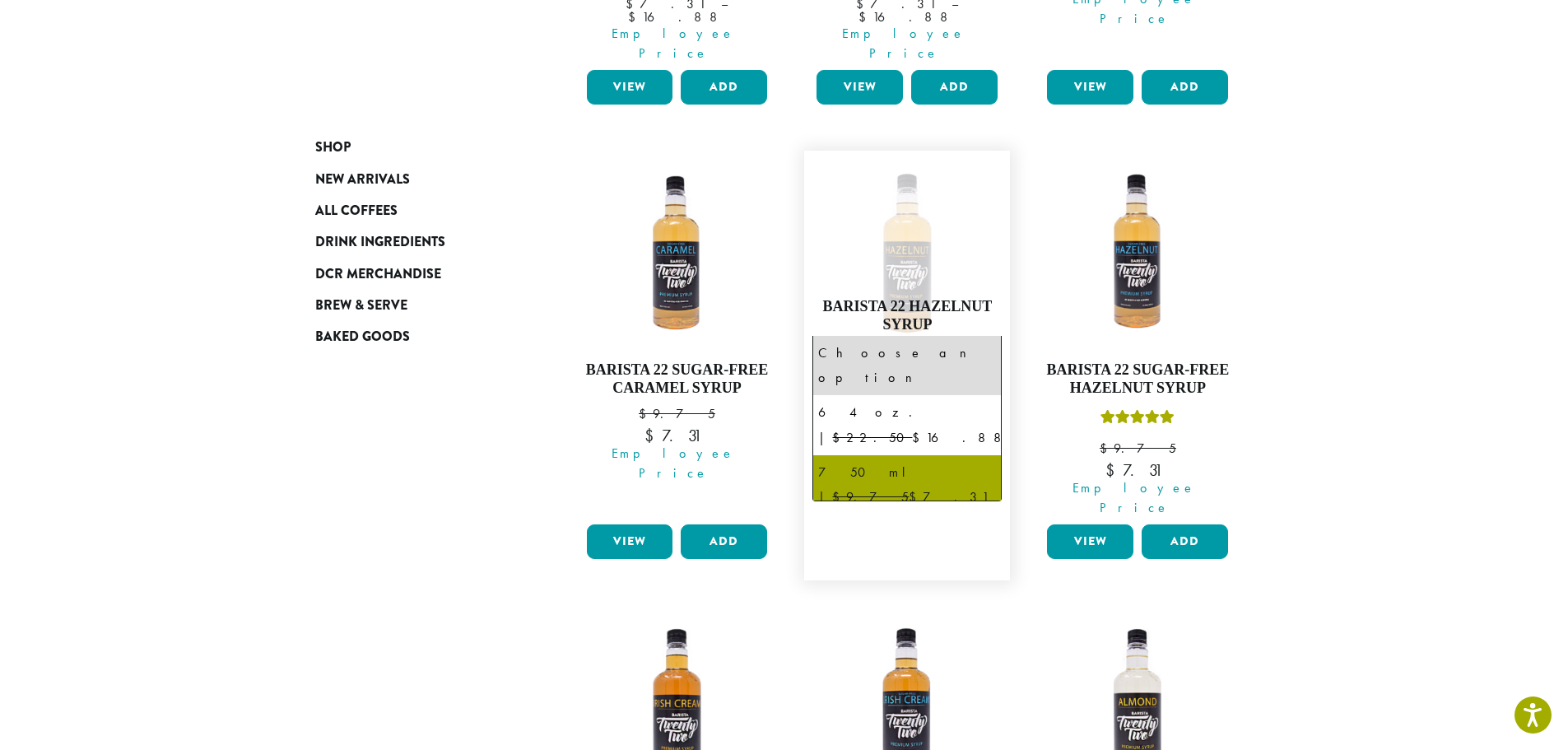
select select "******"
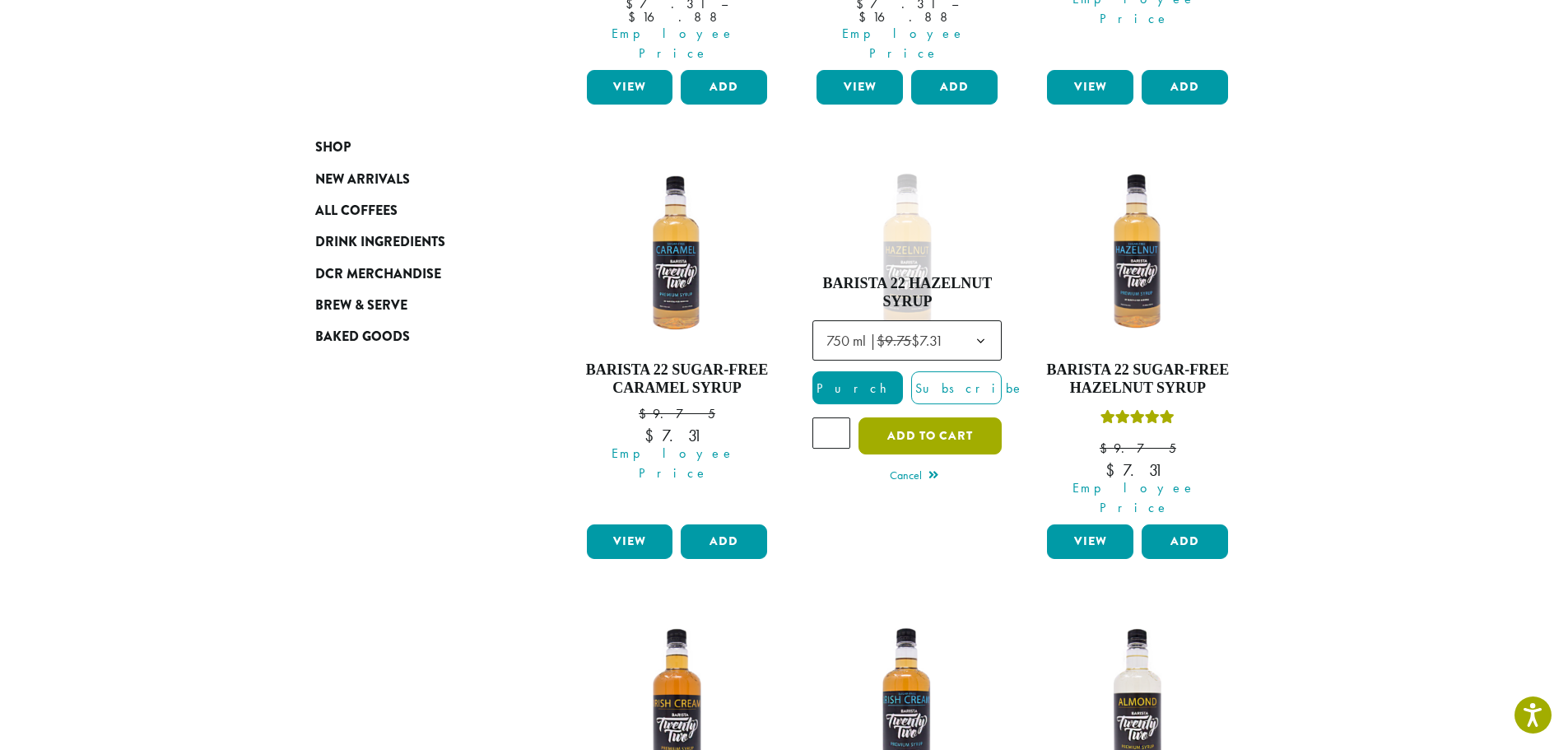
click at [964, 418] on button "Add to cart" at bounding box center [930, 436] width 144 height 38
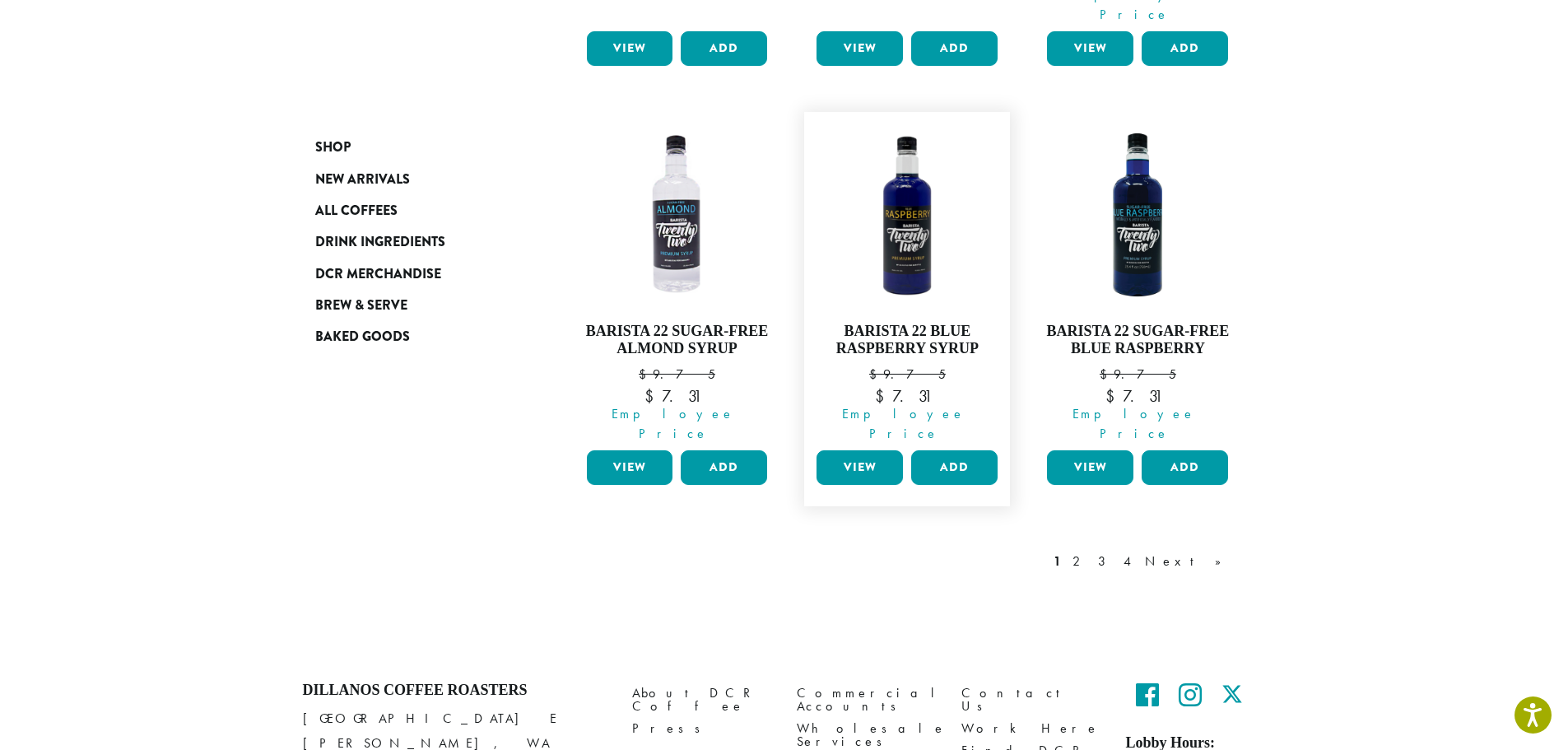
scroll to position [1544, 0]
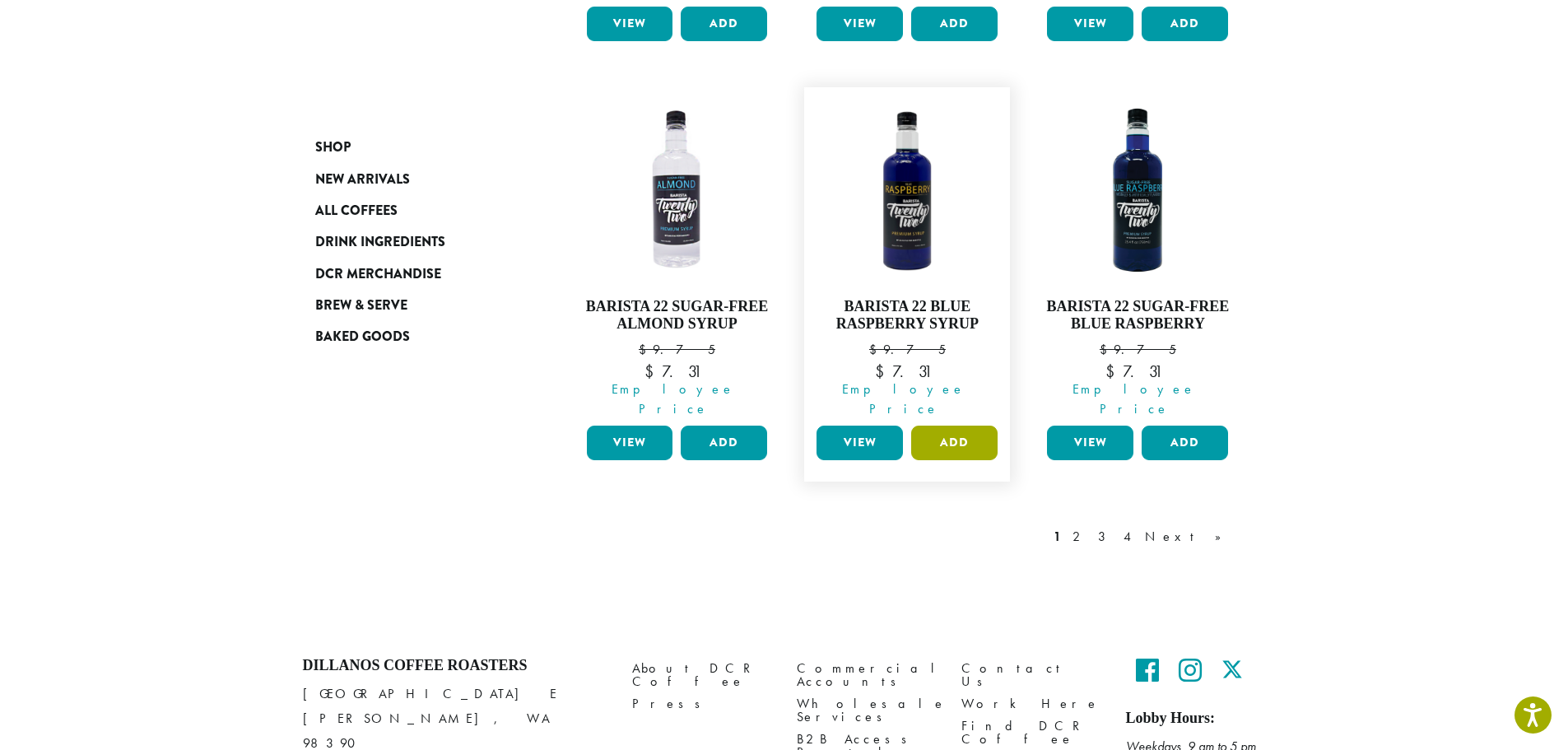
click at [941, 426] on button "Add" at bounding box center [955, 444] width 87 height 35
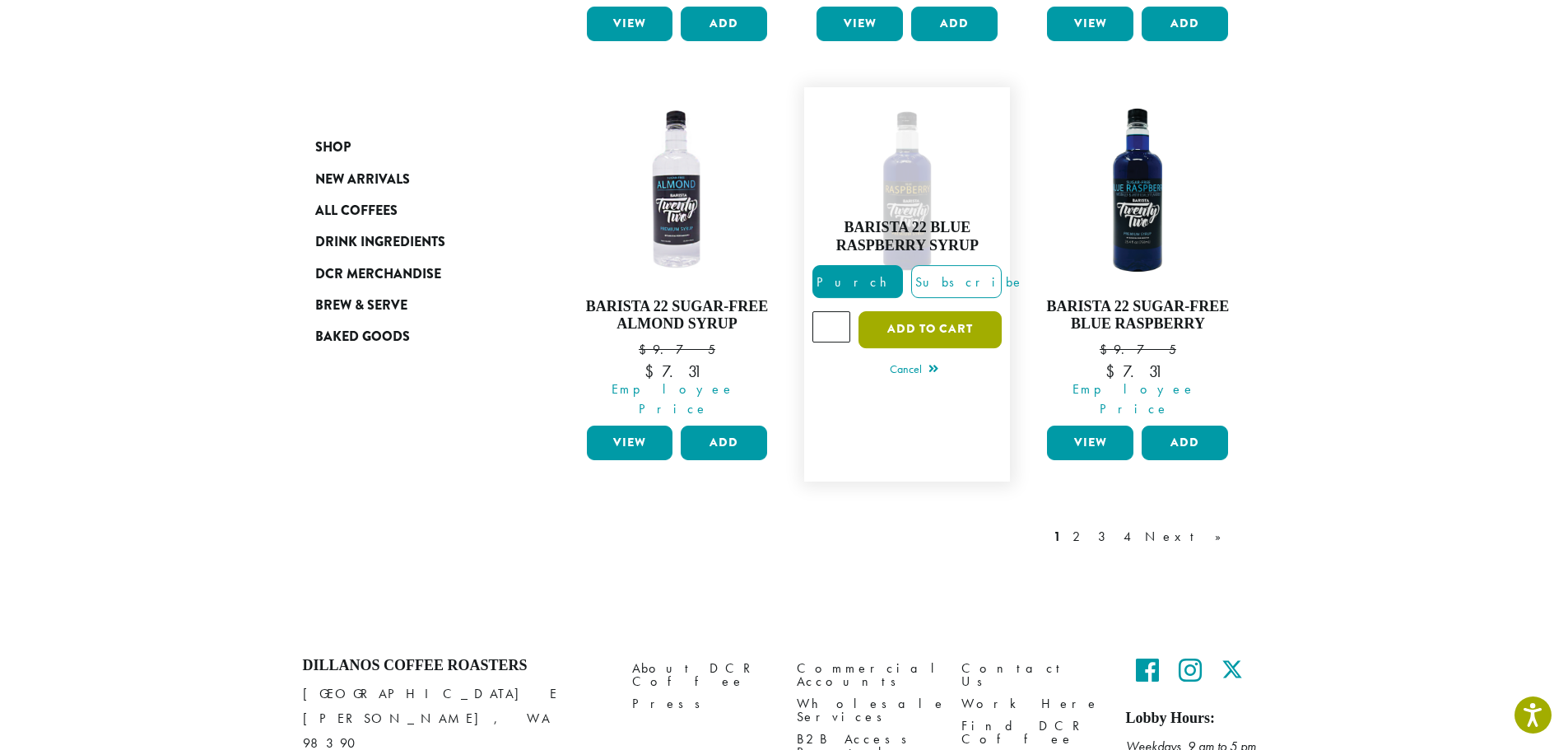
click at [913, 311] on button "Add to cart" at bounding box center [930, 329] width 144 height 38
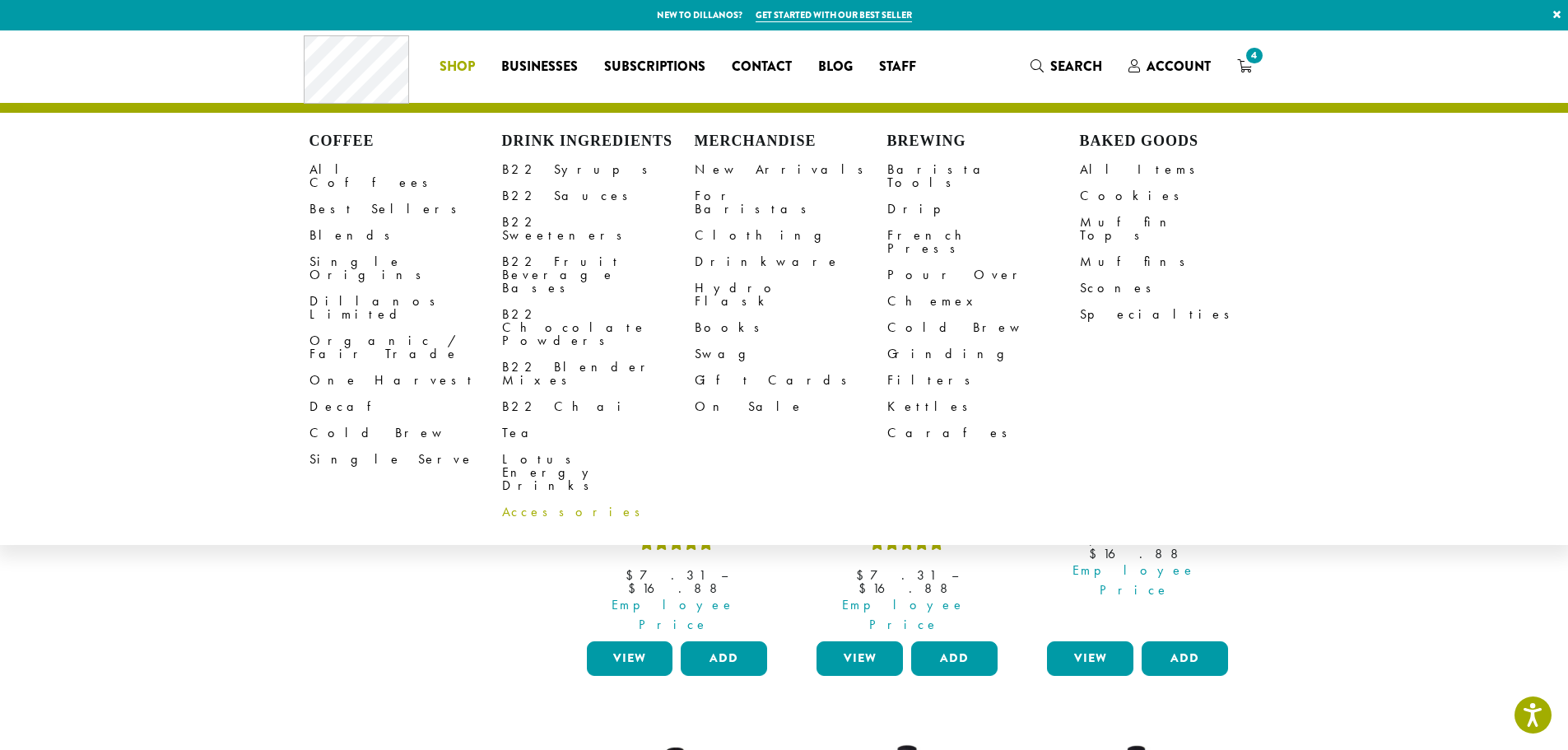
click at [548, 499] on link "Accessories" at bounding box center [598, 512] width 193 height 27
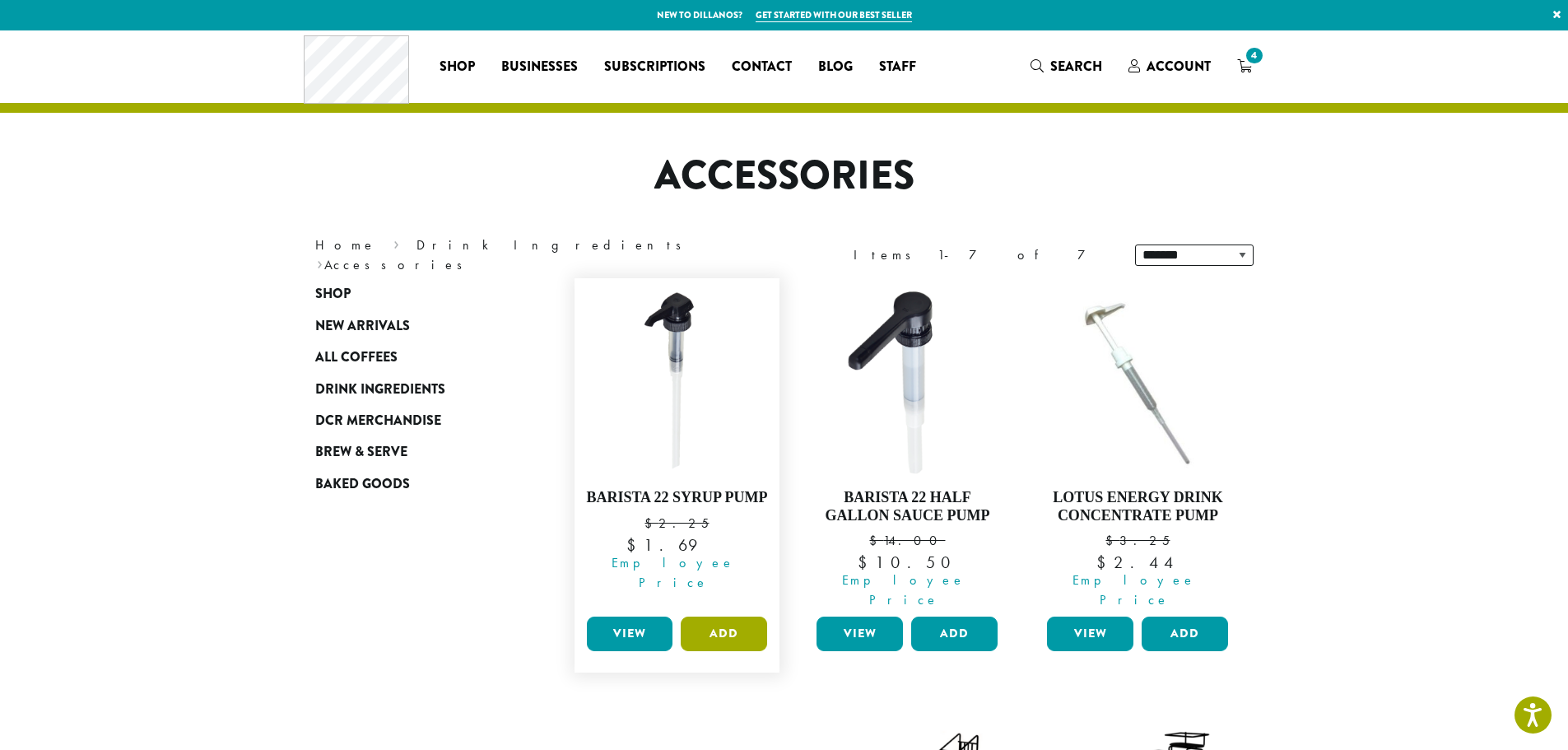
click at [725, 616] on button "Add" at bounding box center [724, 634] width 87 height 35
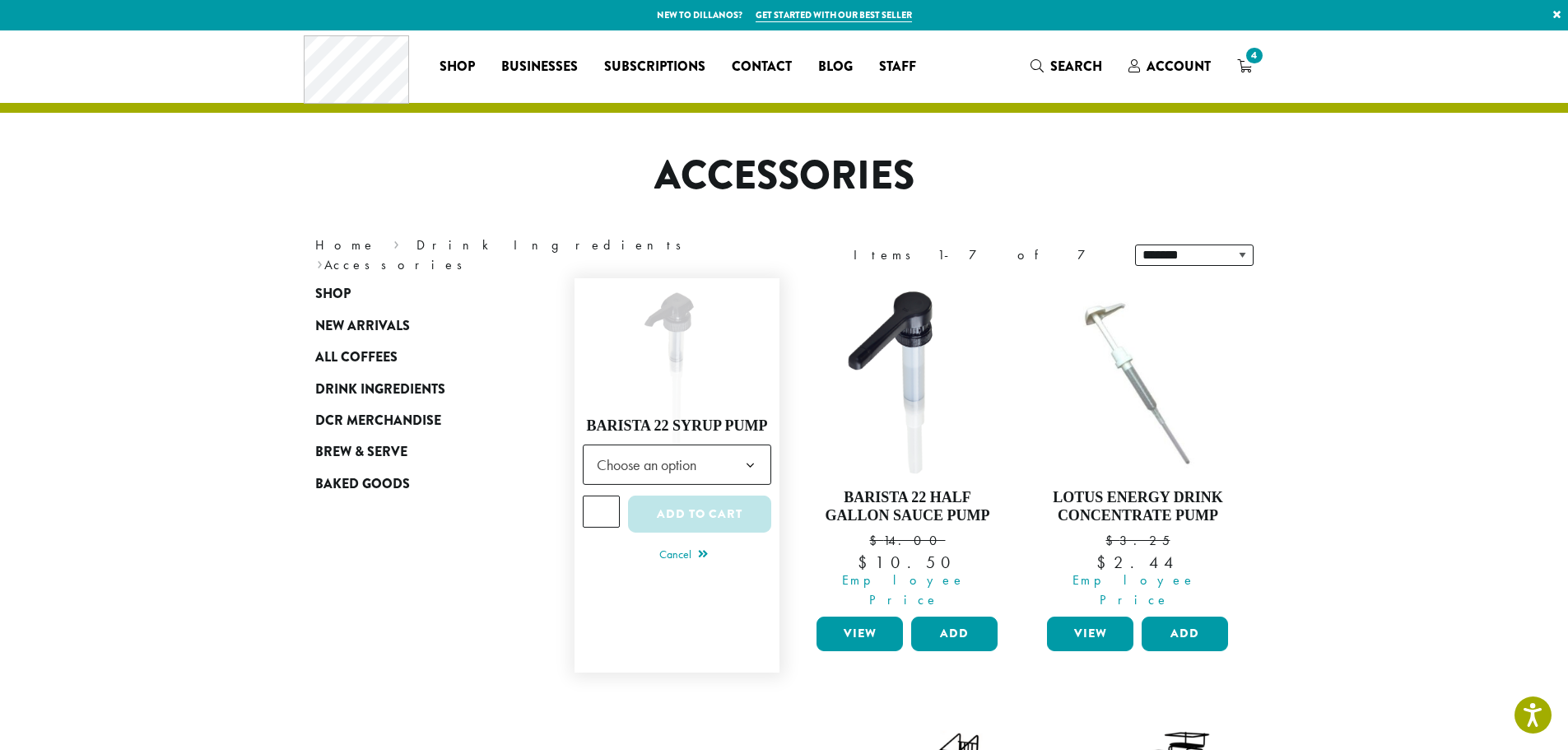
click at [609, 503] on input "*" at bounding box center [602, 511] width 37 height 31
click at [608, 503] on input "*" at bounding box center [602, 511] width 37 height 31
click at [606, 505] on input "*" at bounding box center [602, 511] width 37 height 31
click at [605, 498] on input "*" at bounding box center [602, 511] width 37 height 31
type input "*"
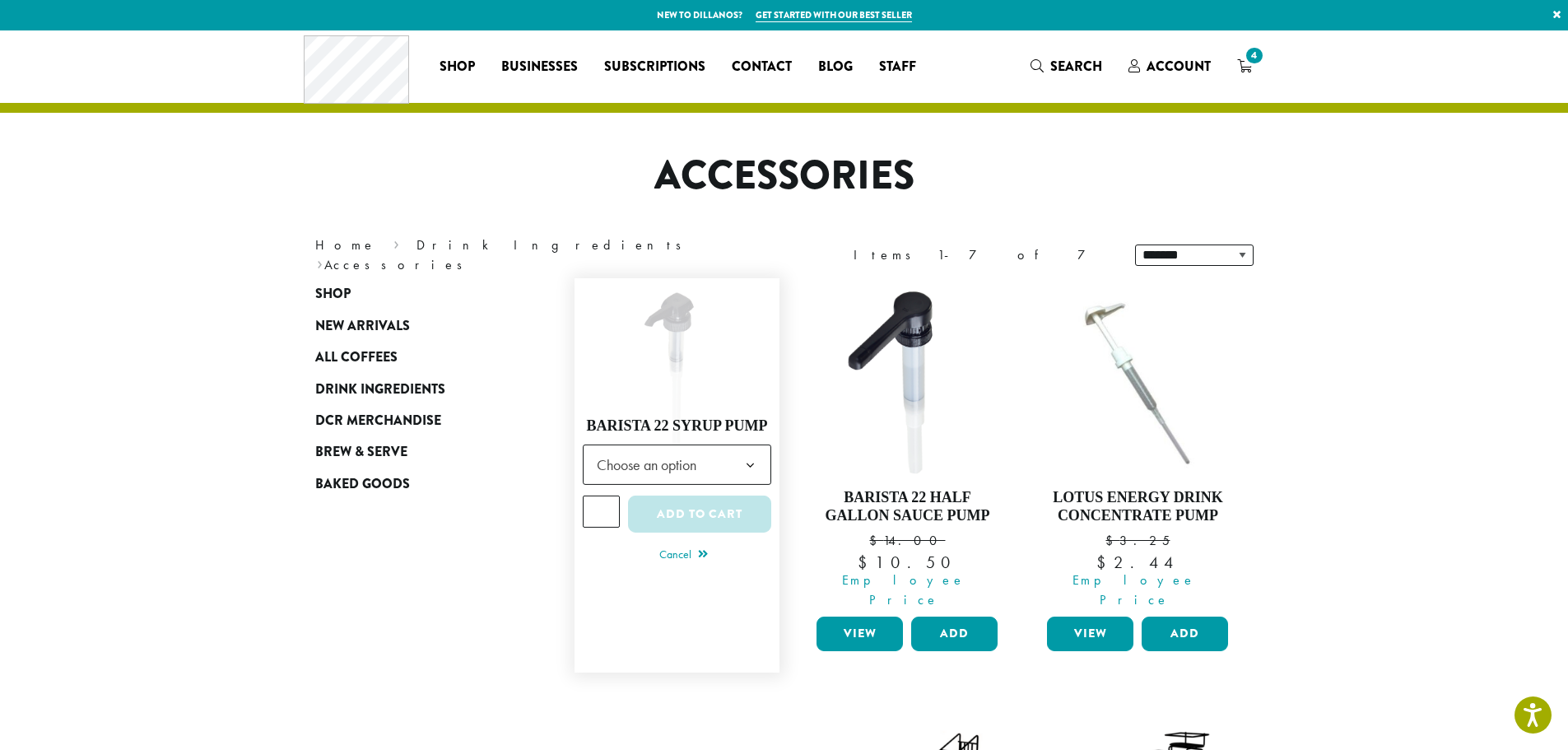
click at [605, 498] on input "*" at bounding box center [602, 511] width 37 height 31
click at [741, 454] on b at bounding box center [751, 466] width 40 height 40
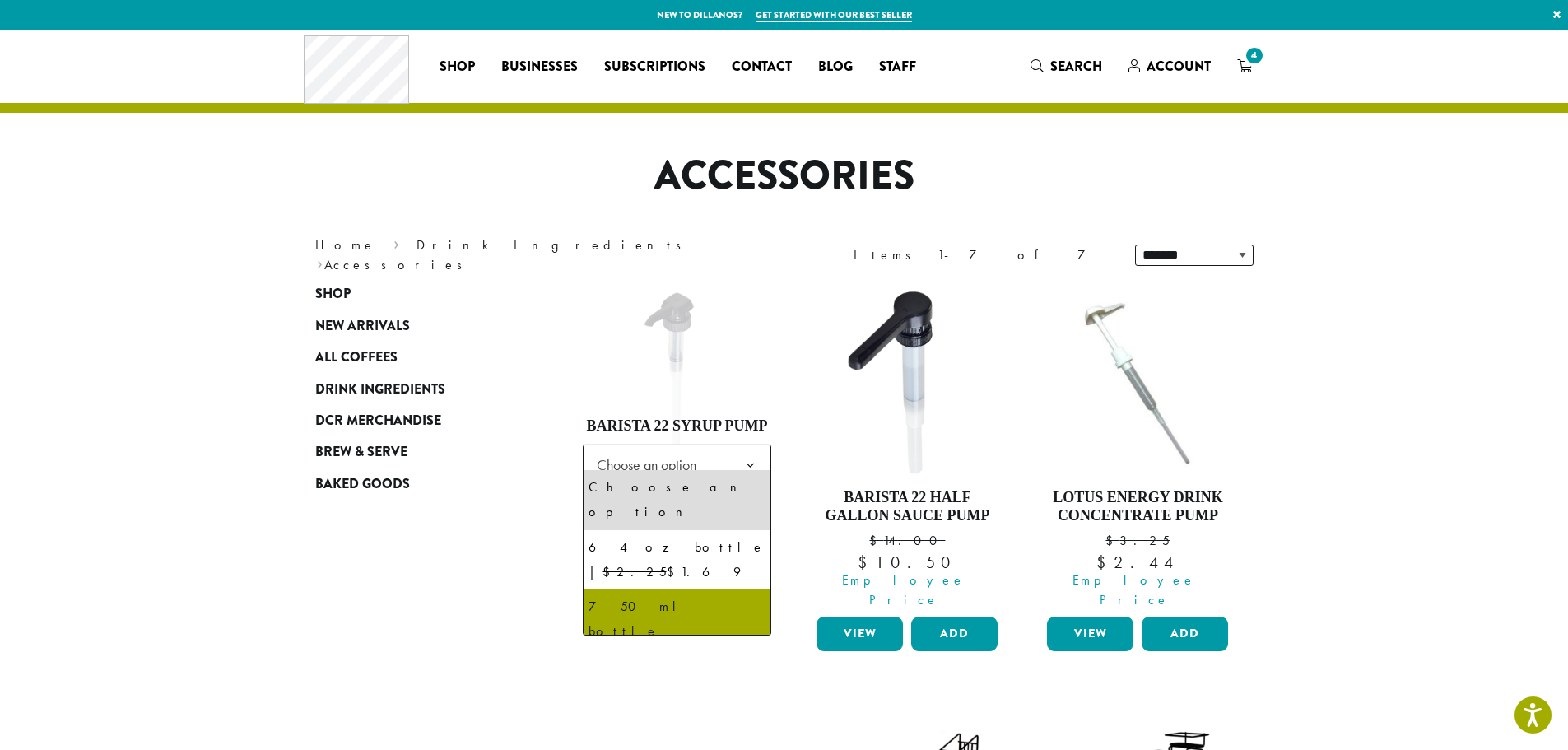
select select "**********"
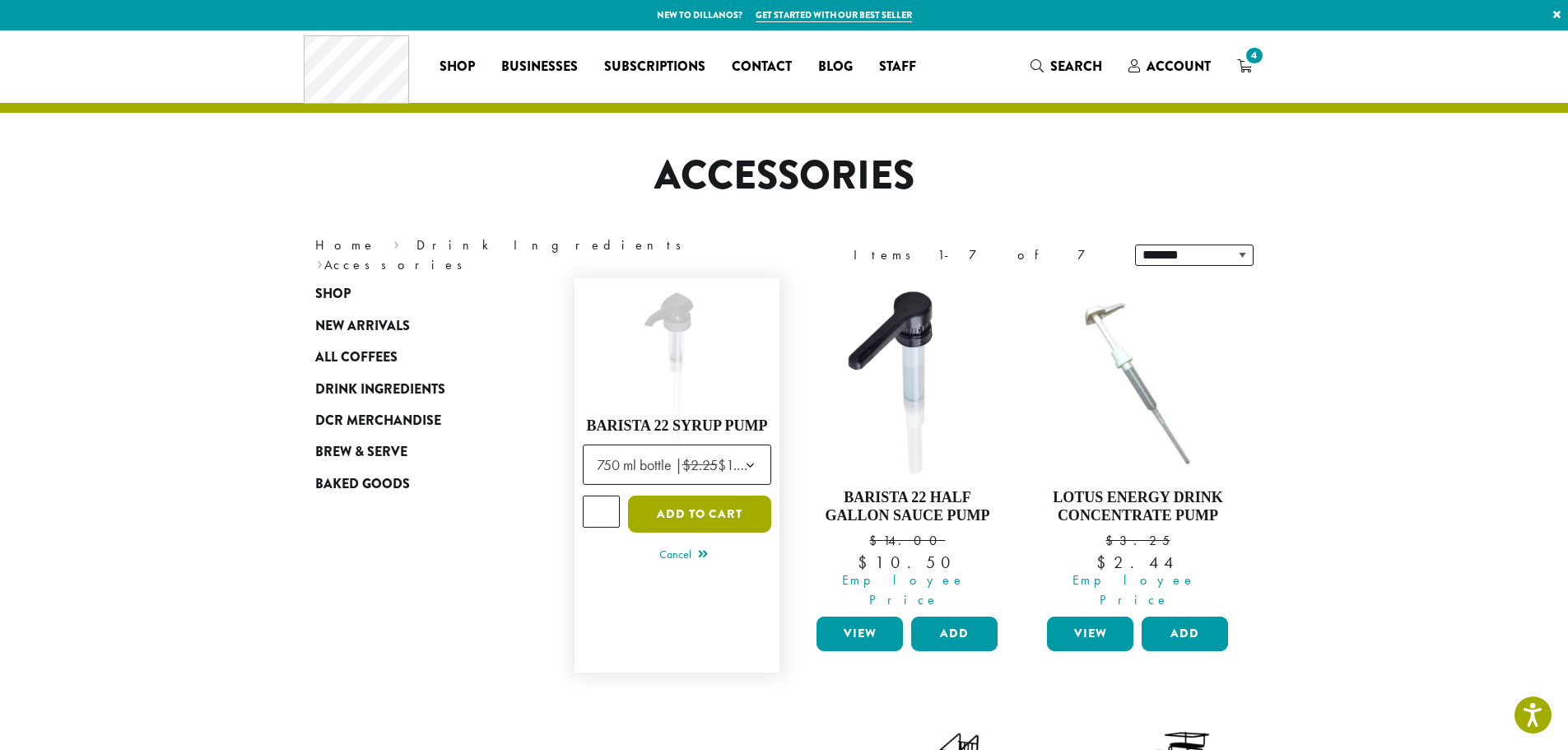
click at [704, 508] on button "Add to cart" at bounding box center [699, 514] width 144 height 38
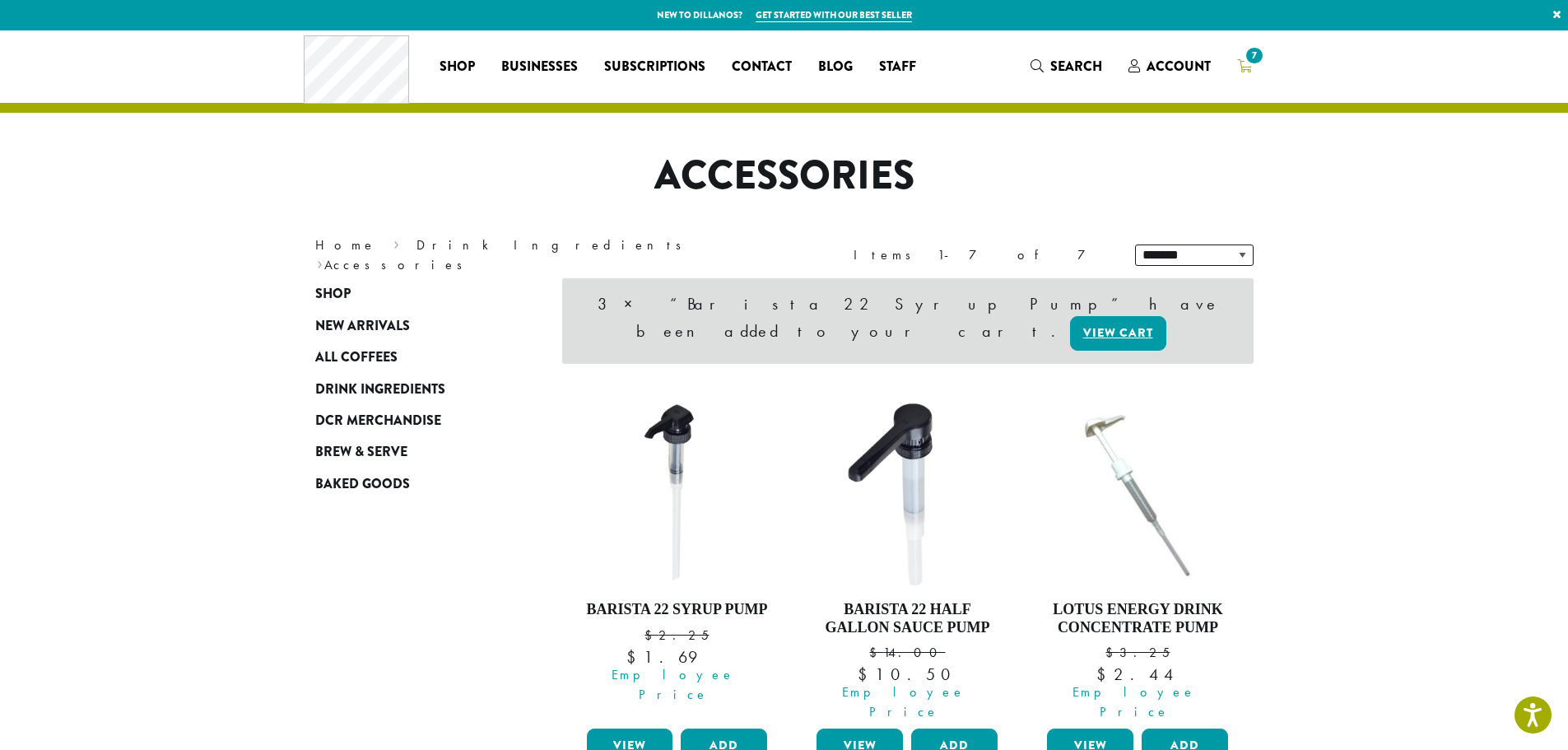
drag, startPoint x: 0, startPoint y: 0, endPoint x: 1253, endPoint y: 61, distance: 1254.5
click at [1253, 61] on span "7" at bounding box center [1254, 56] width 22 height 22
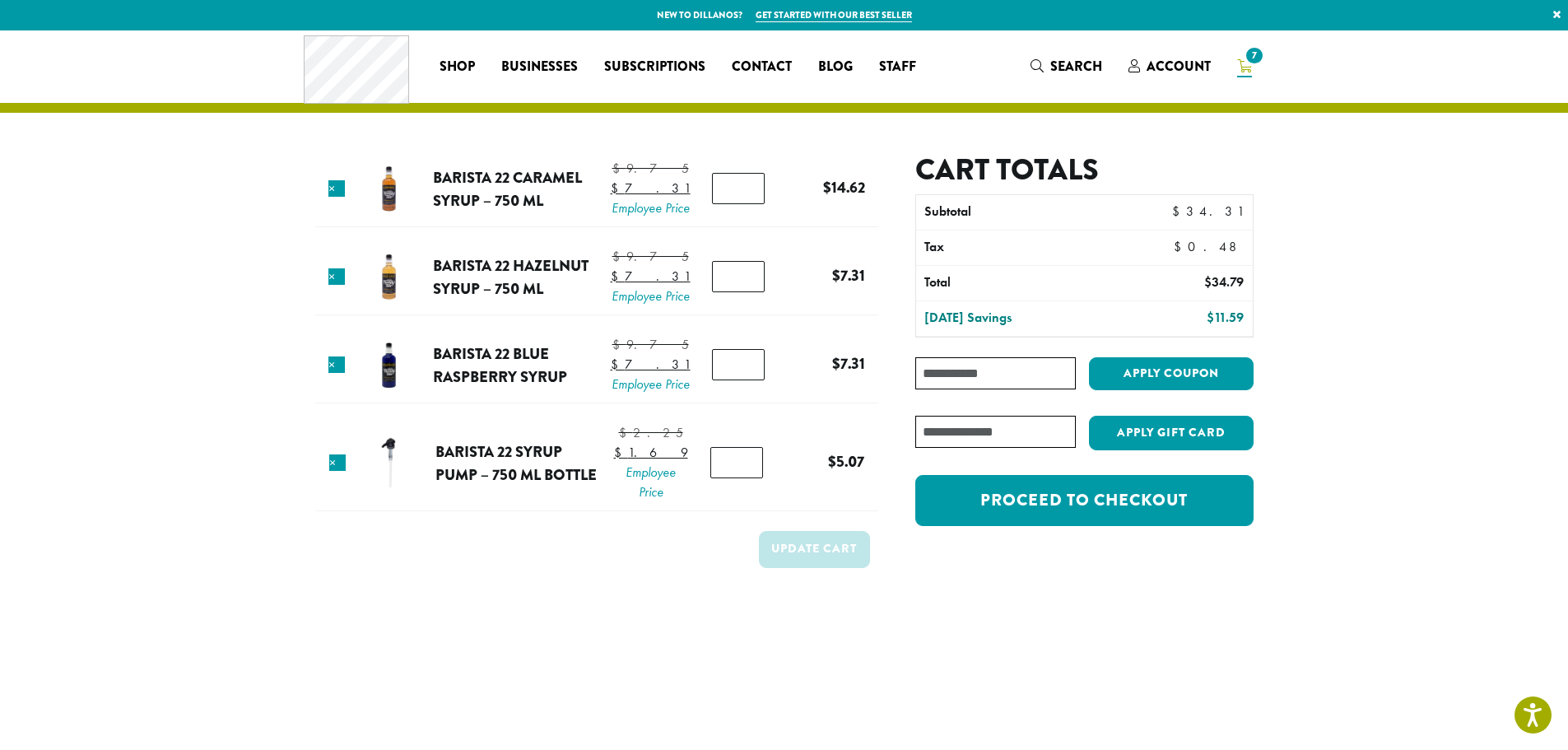
type input "*"
click at [747, 203] on input "*" at bounding box center [739, 188] width 53 height 31
click at [817, 568] on button "Update cart" at bounding box center [815, 550] width 112 height 38
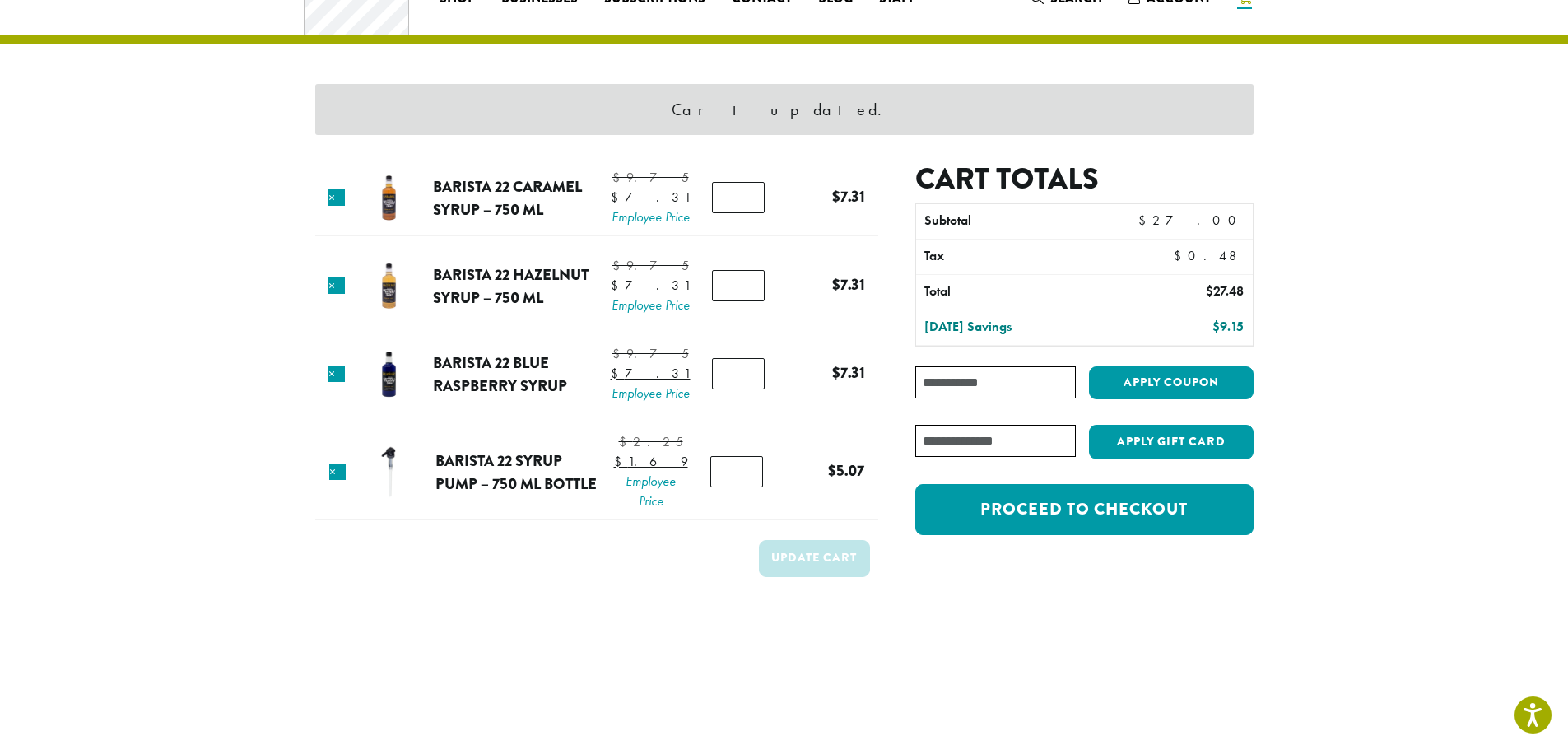
scroll to position [70, 0]
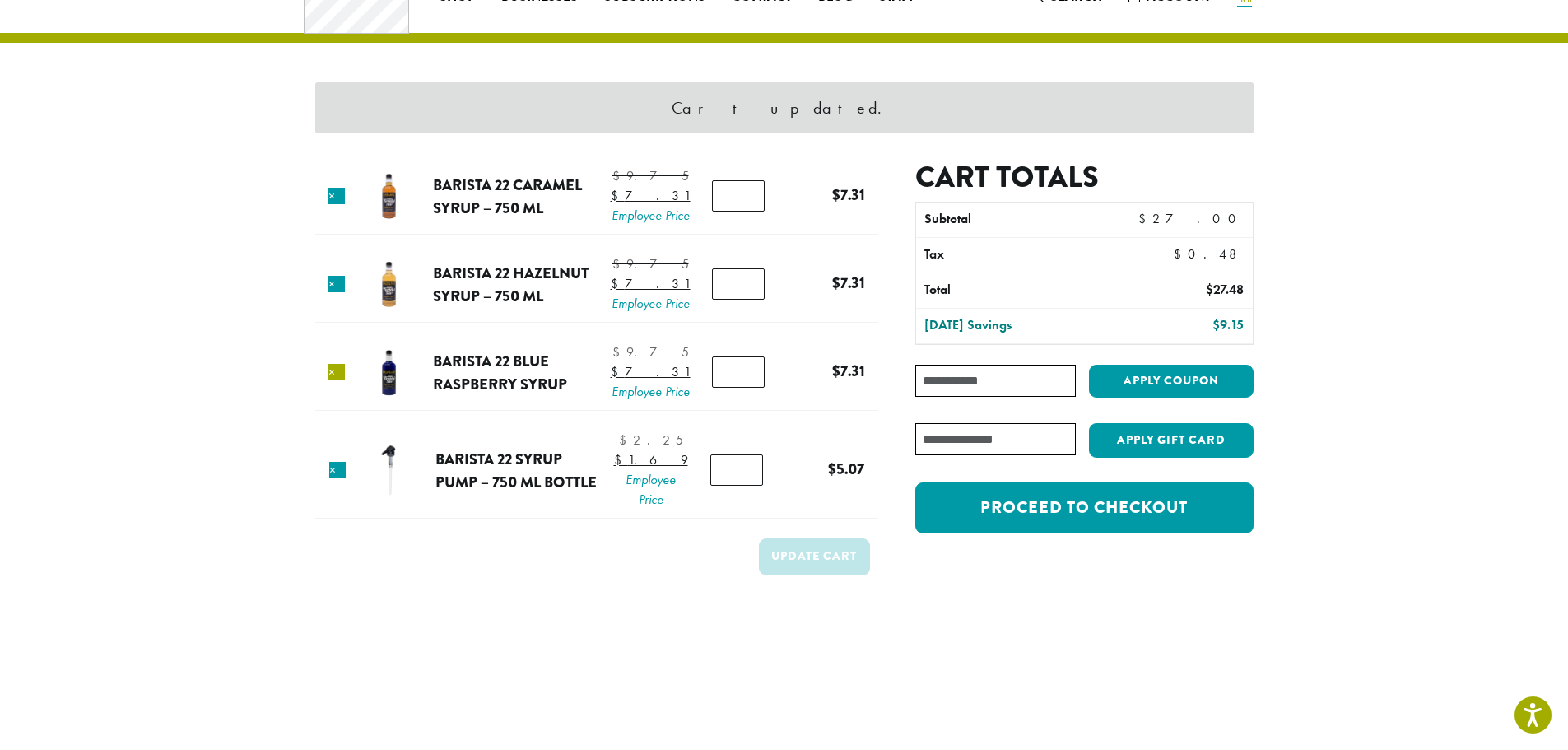
click at [338, 380] on link "×" at bounding box center [336, 372] width 16 height 16
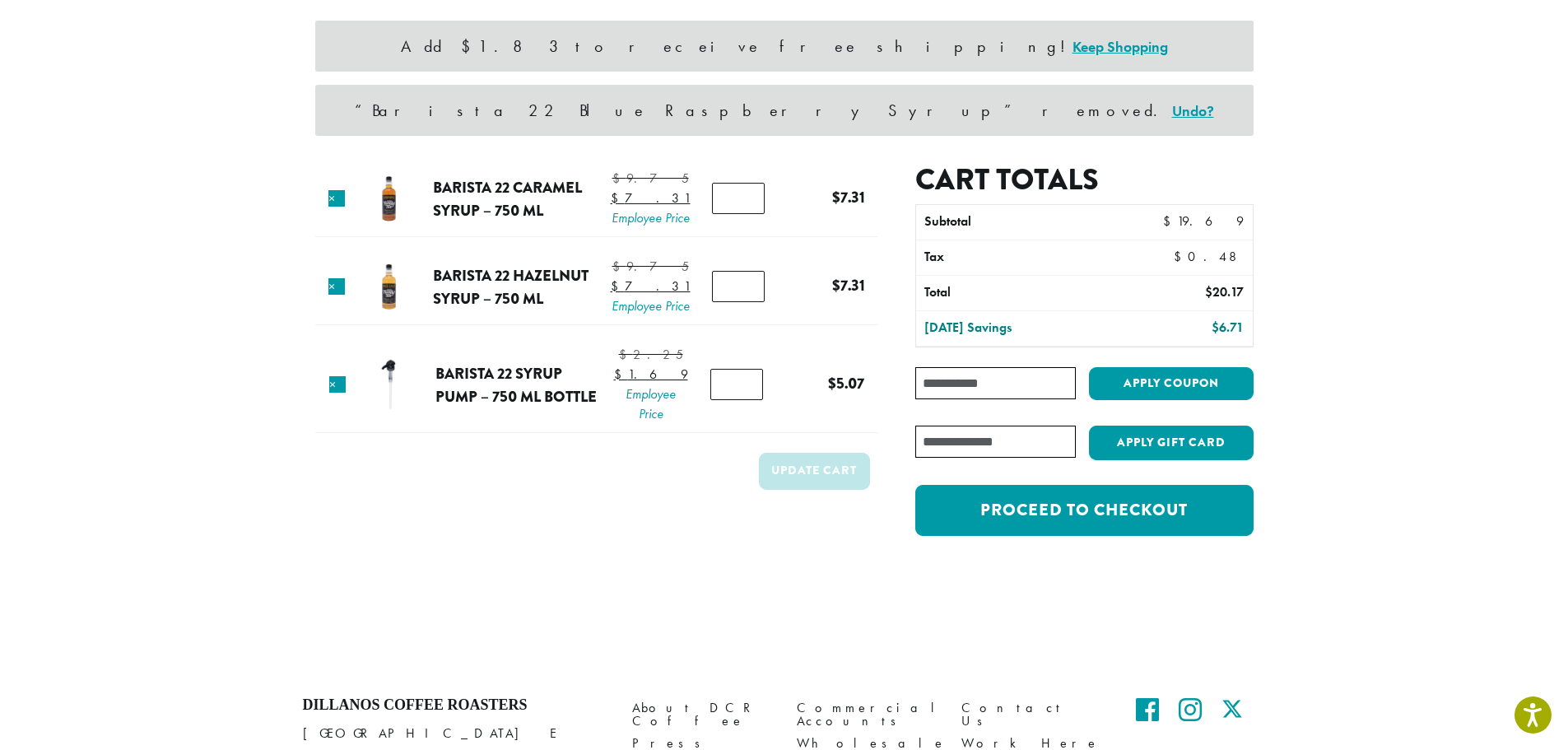
scroll to position [134, 0]
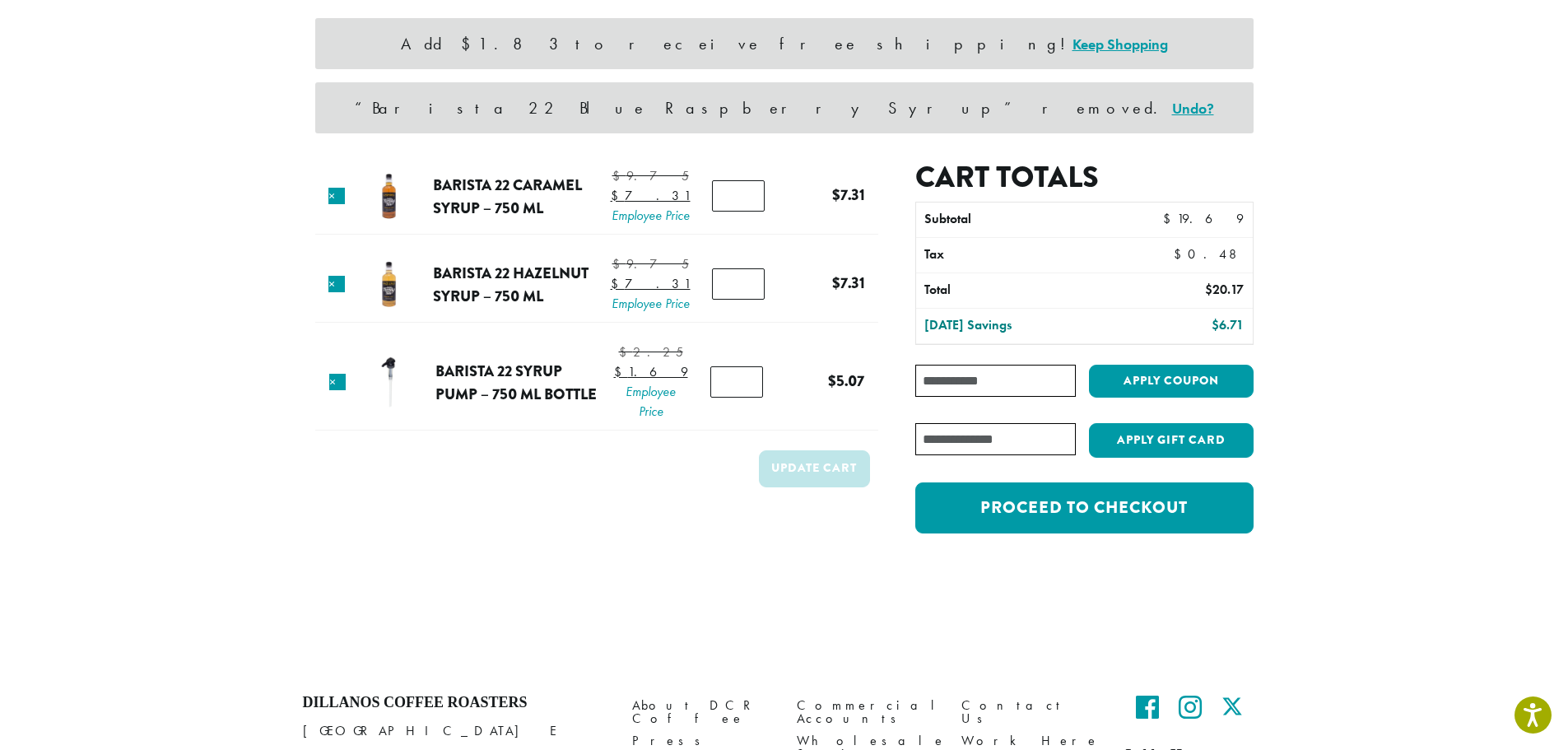
click at [991, 389] on input "Coupon:" at bounding box center [995, 380] width 160 height 32
type input "**********"
click at [1152, 385] on button "Apply coupon" at bounding box center [1171, 381] width 165 height 34
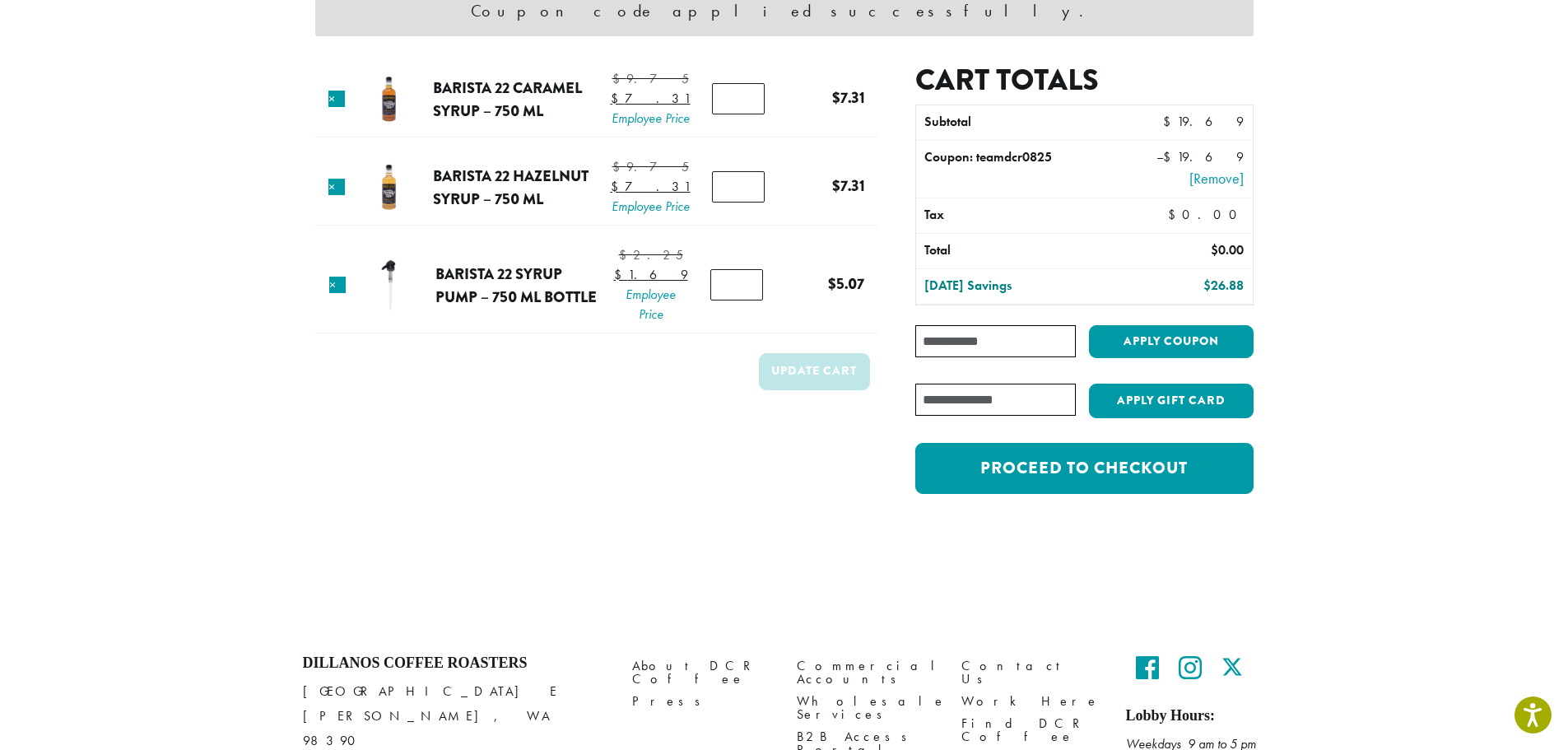
scroll to position [247, 0]
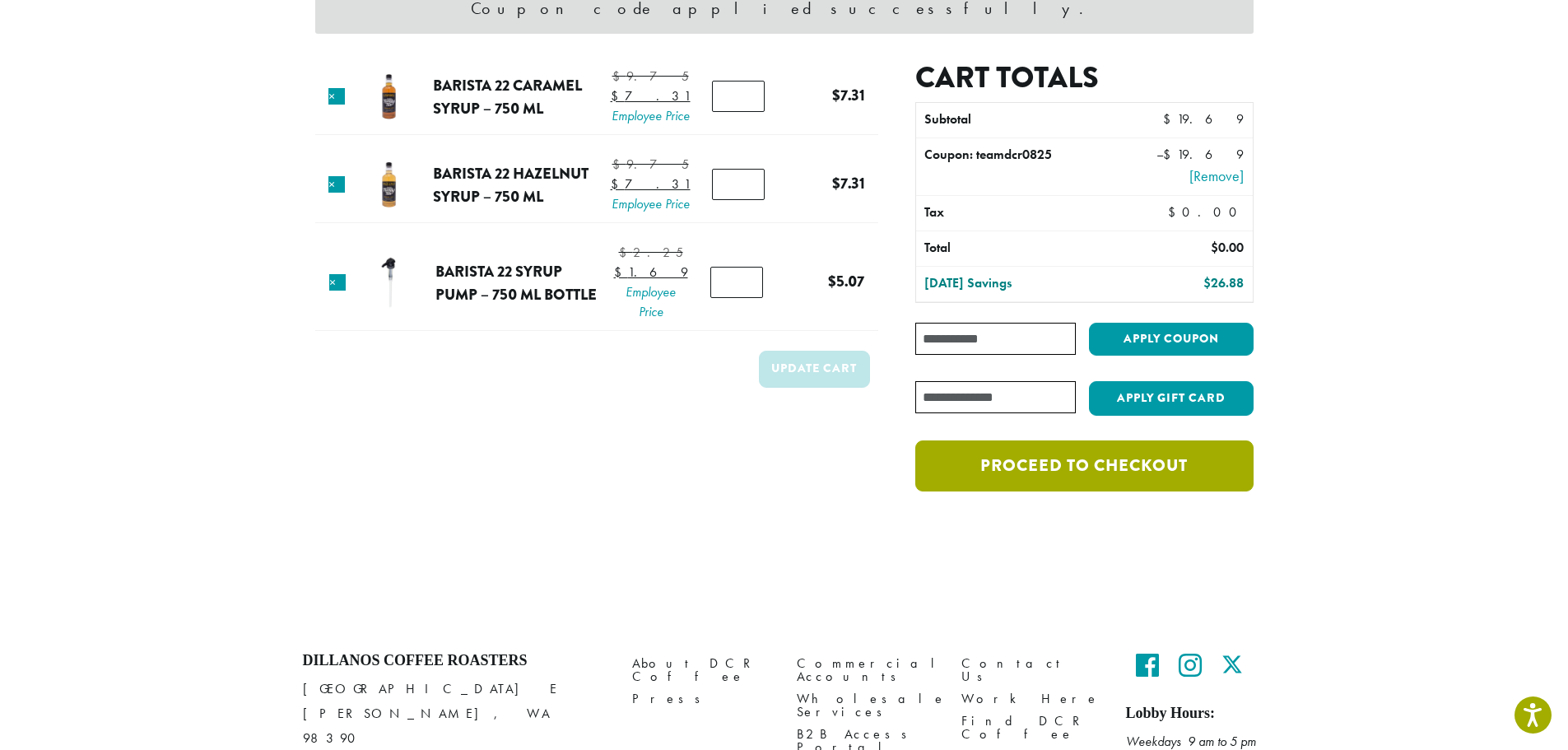
click at [1151, 483] on link "Proceed to checkout" at bounding box center [1083, 466] width 337 height 51
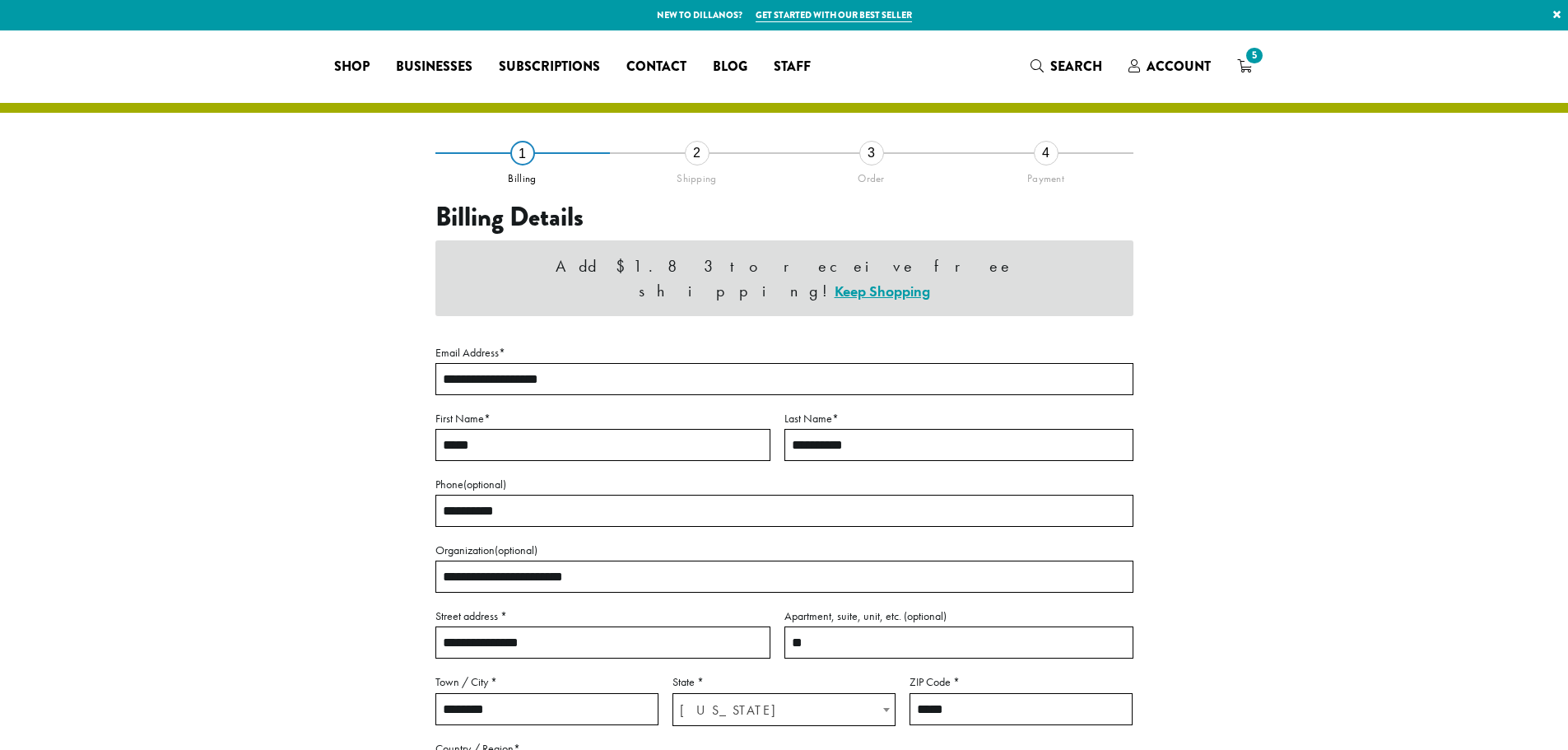
select select "**"
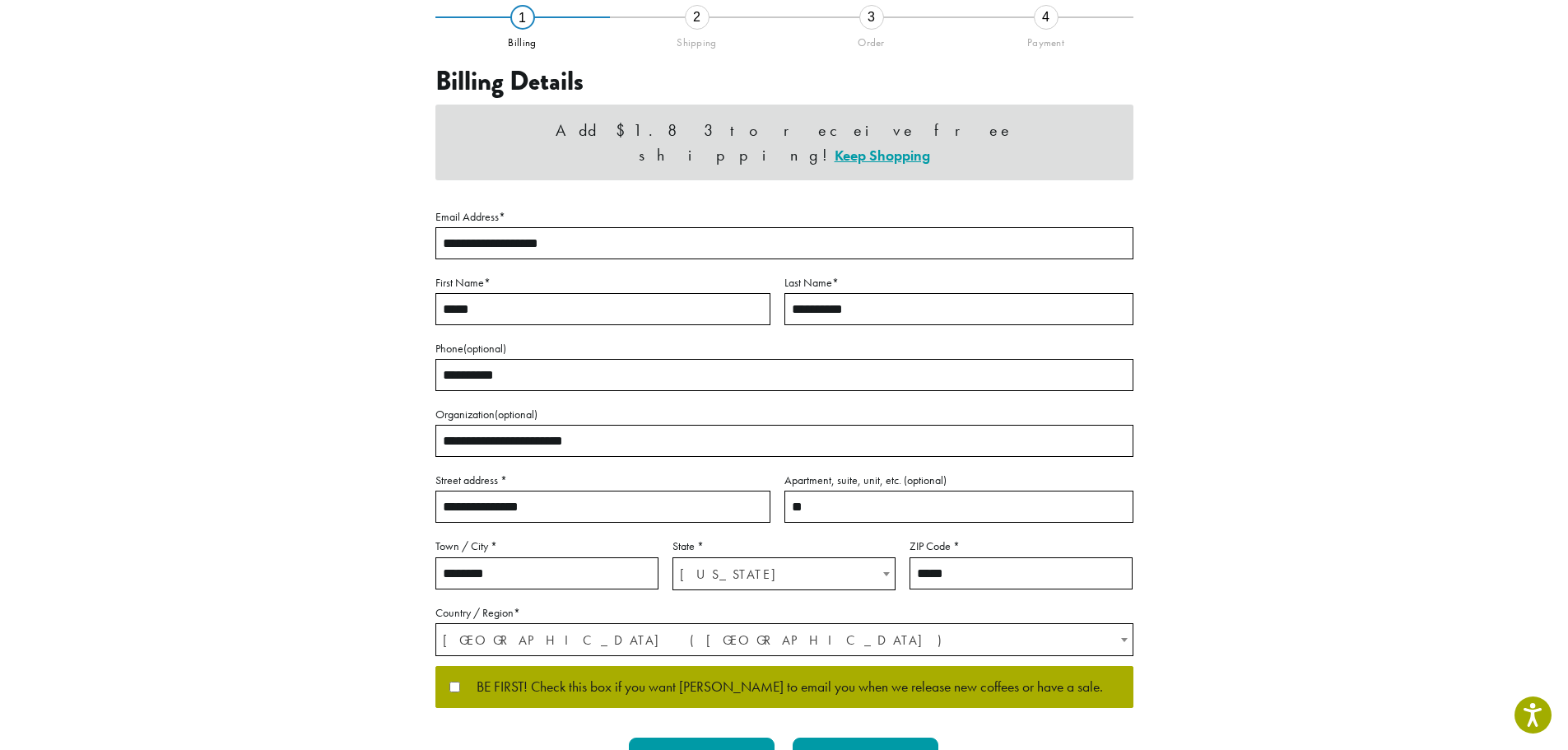
scroll to position [247, 0]
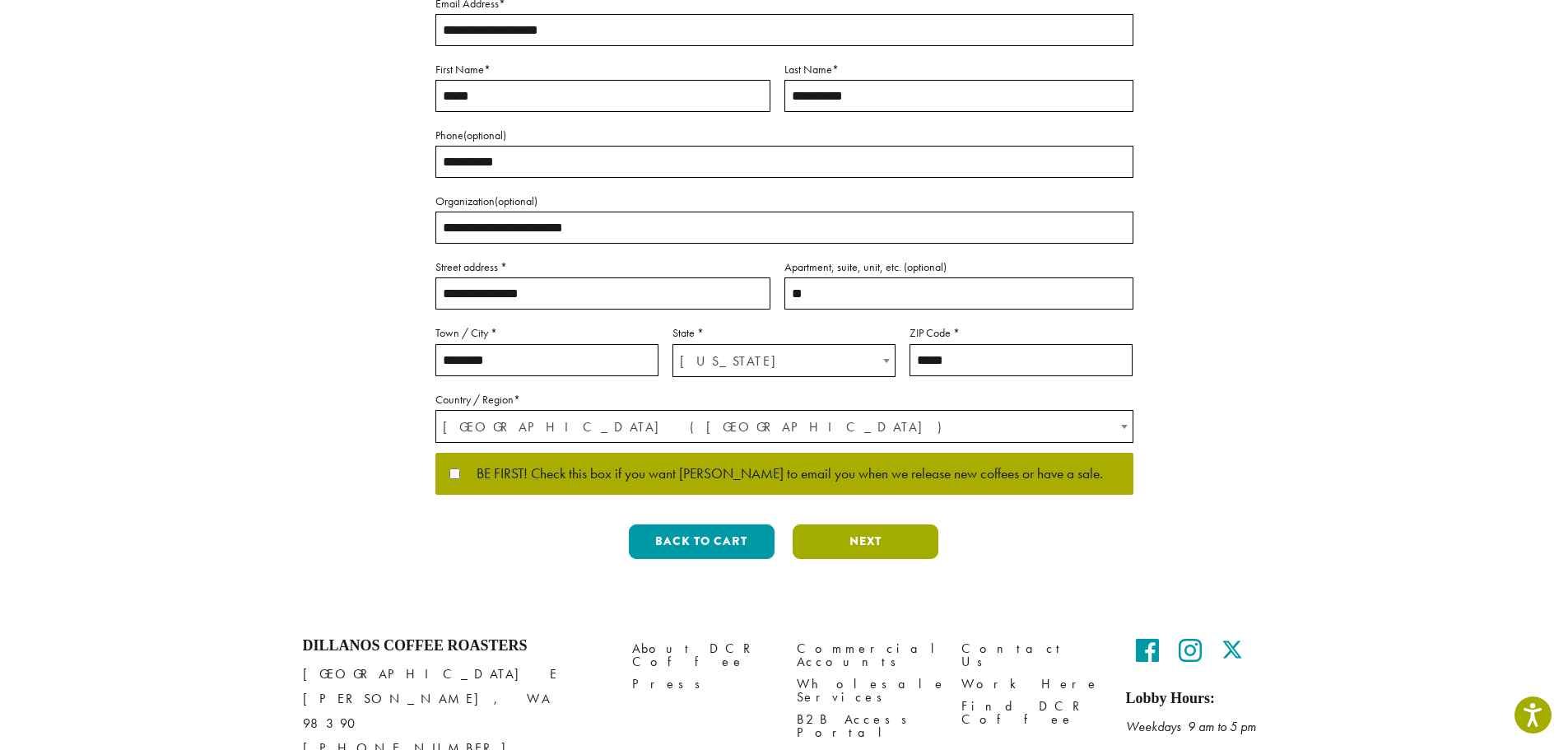
click at [882, 552] on button "Next" at bounding box center [865, 542] width 145 height 35
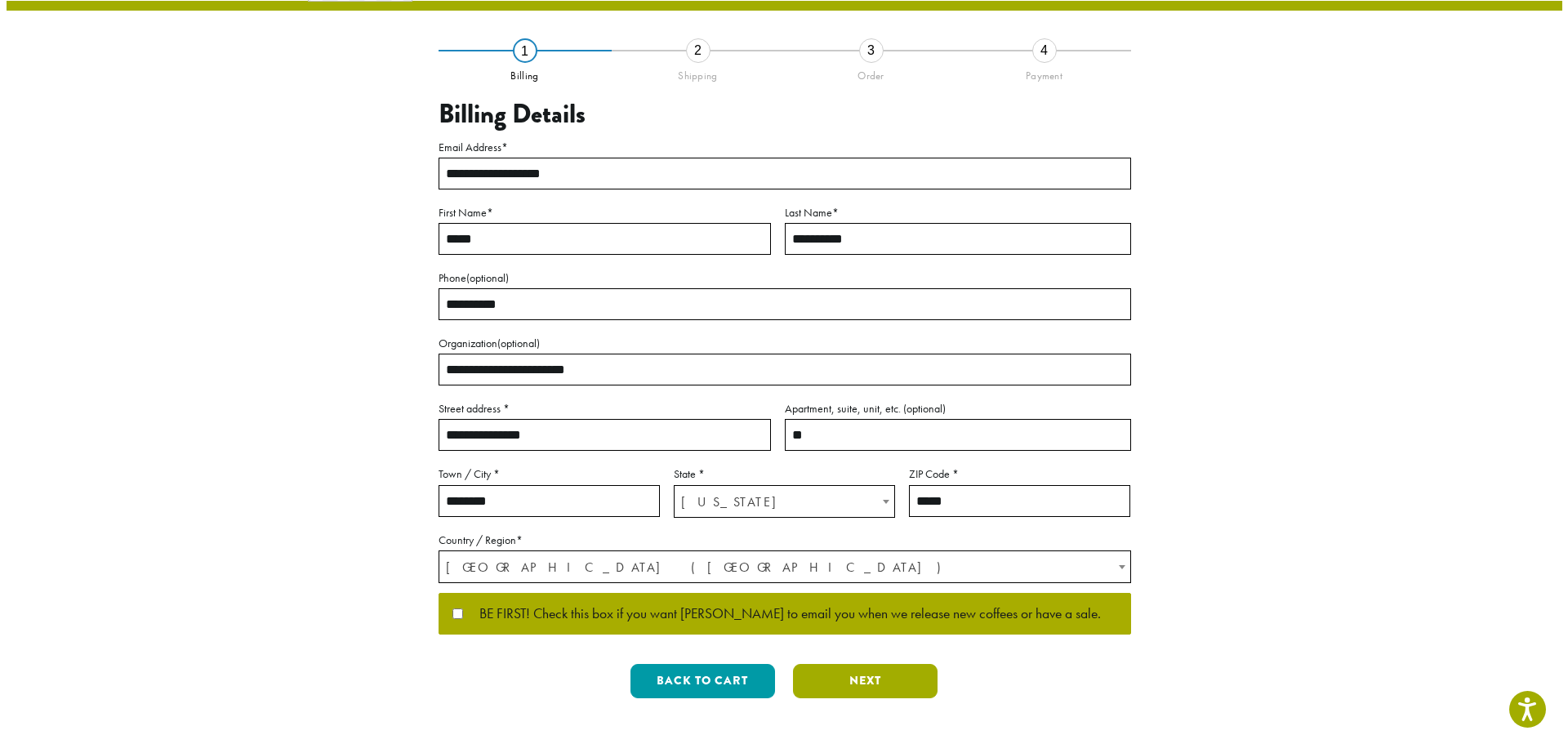
scroll to position [0, 0]
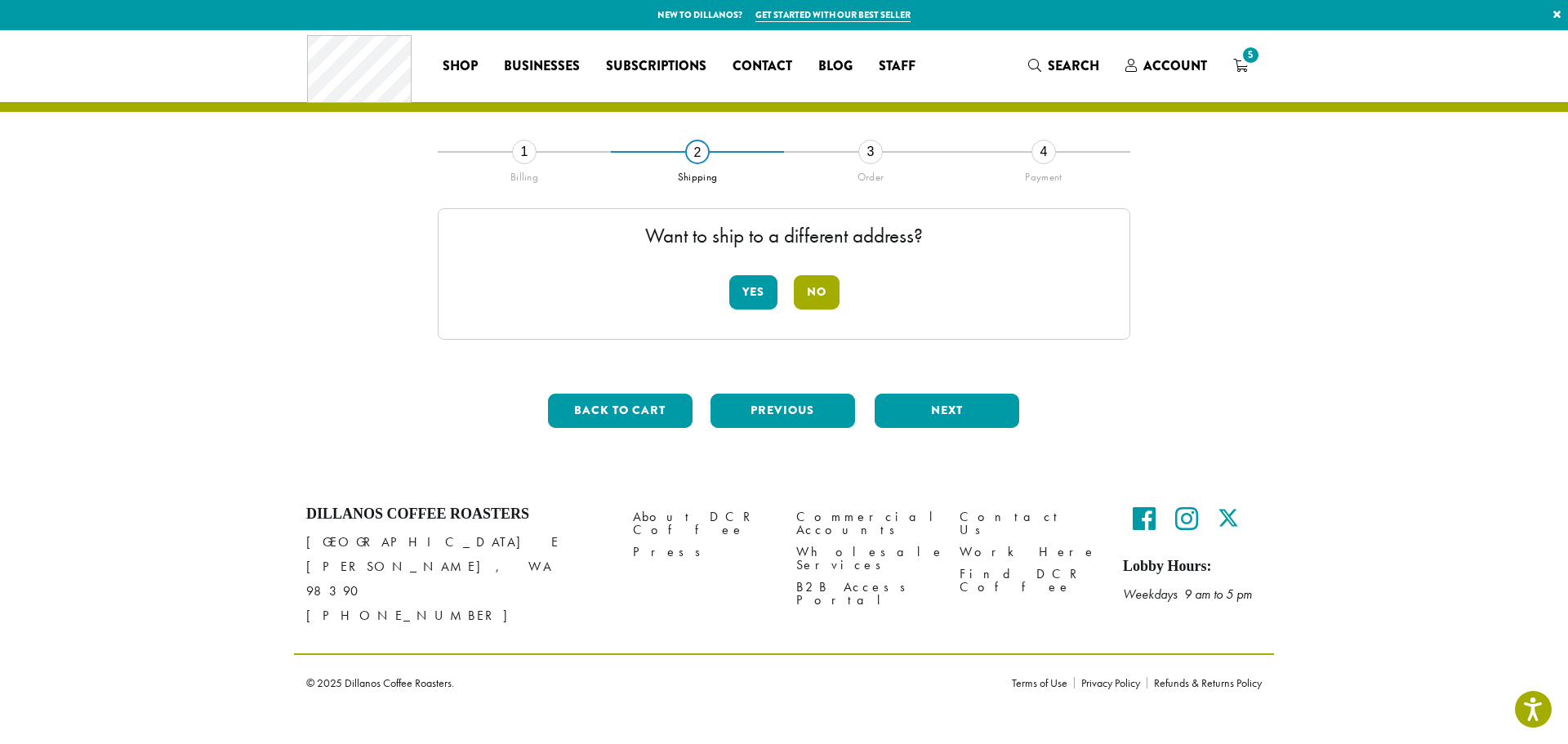
click at [819, 291] on button "No" at bounding box center [816, 292] width 45 height 34
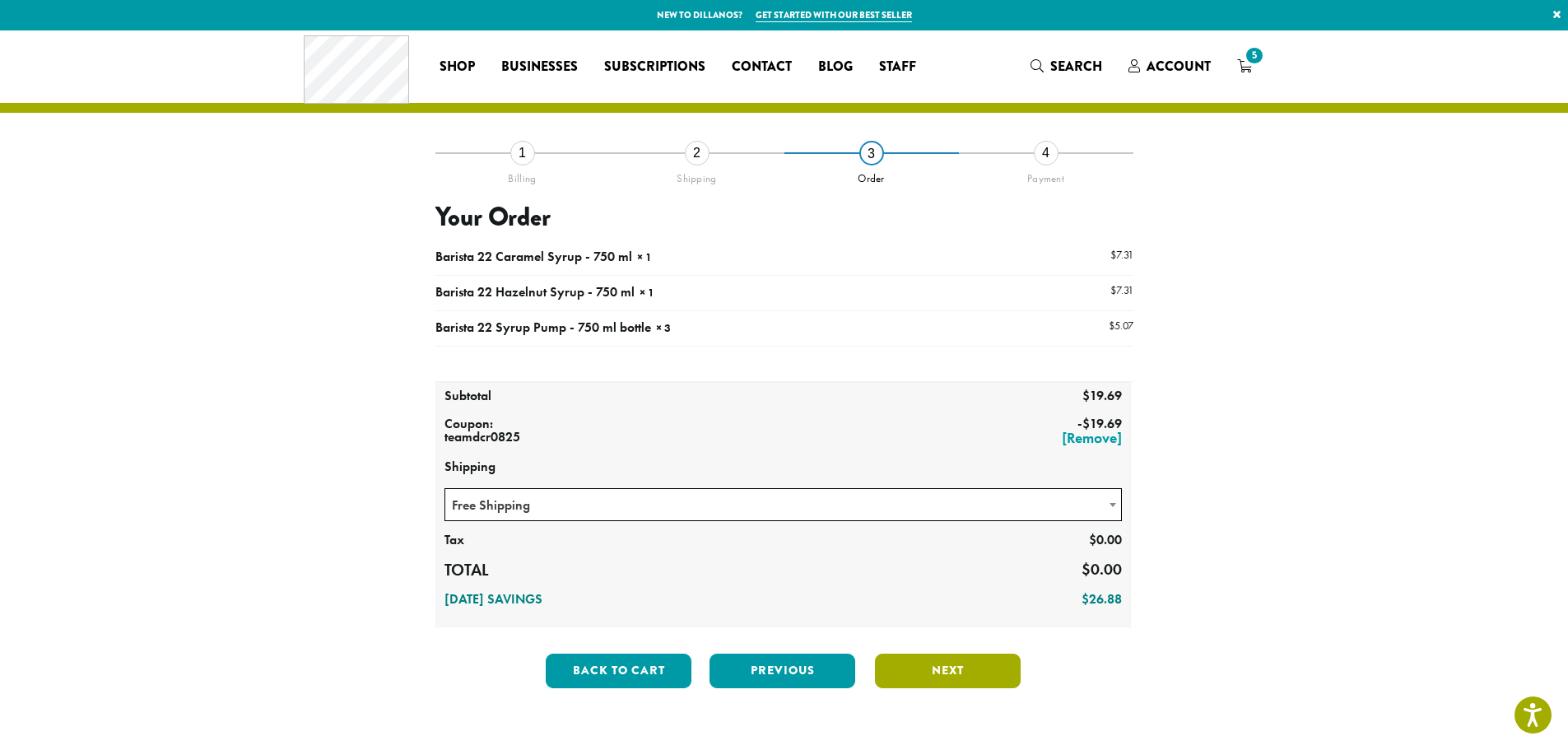
click at [951, 678] on button "Next" at bounding box center [947, 671] width 145 height 35
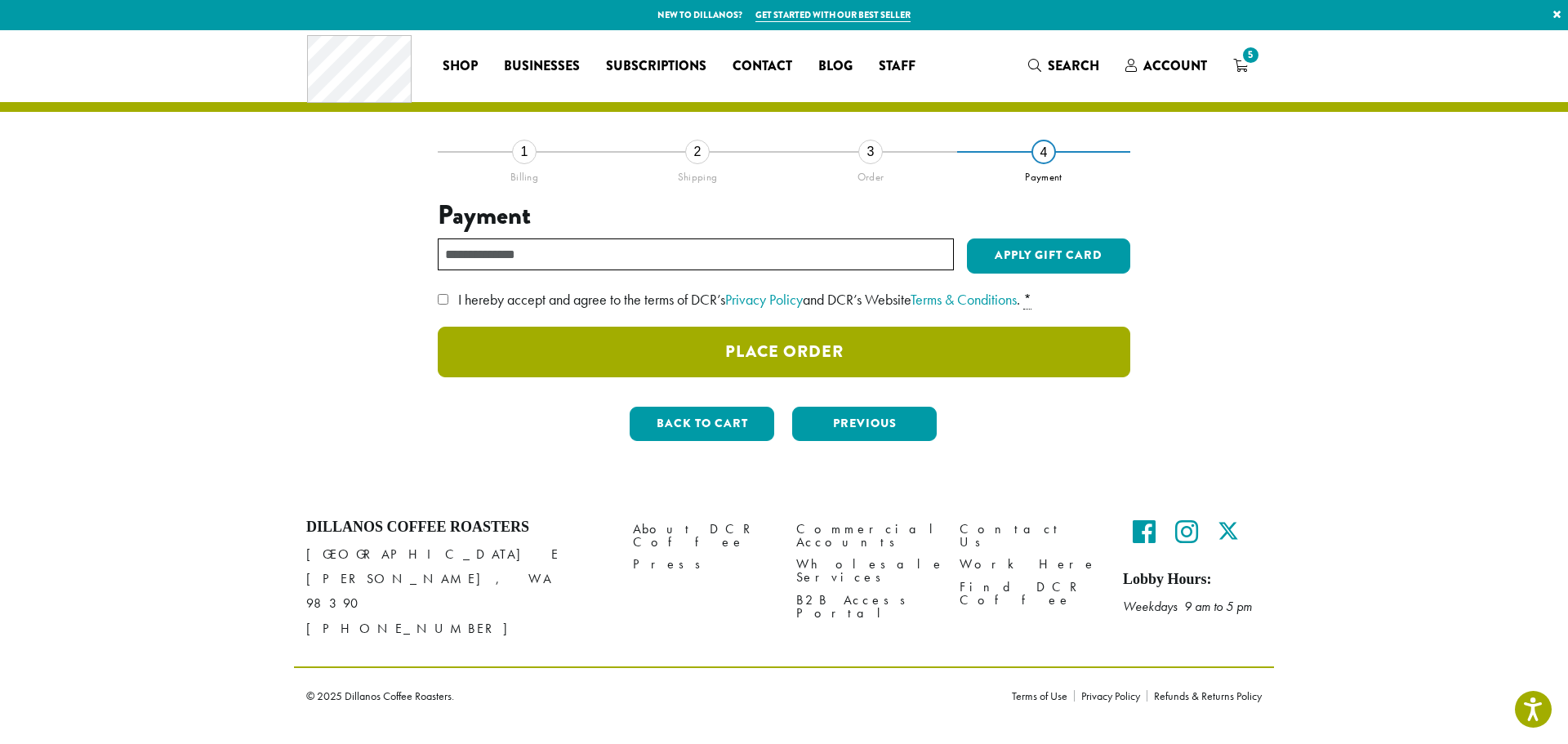
click at [954, 357] on button "Place Order" at bounding box center [784, 352] width 693 height 51
